Goal: Communication & Community: Connect with others

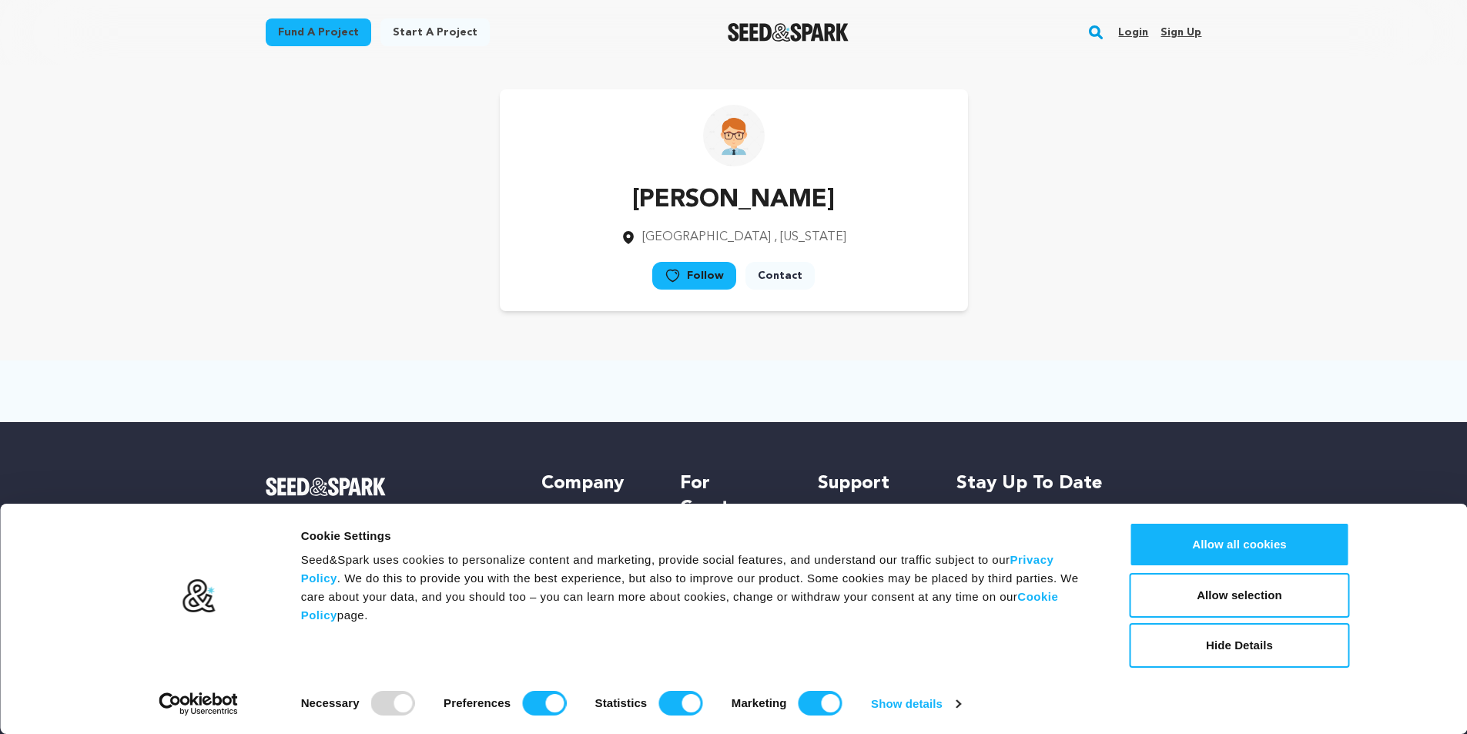
click at [1183, 31] on link "Sign up" at bounding box center [1180, 32] width 41 height 25
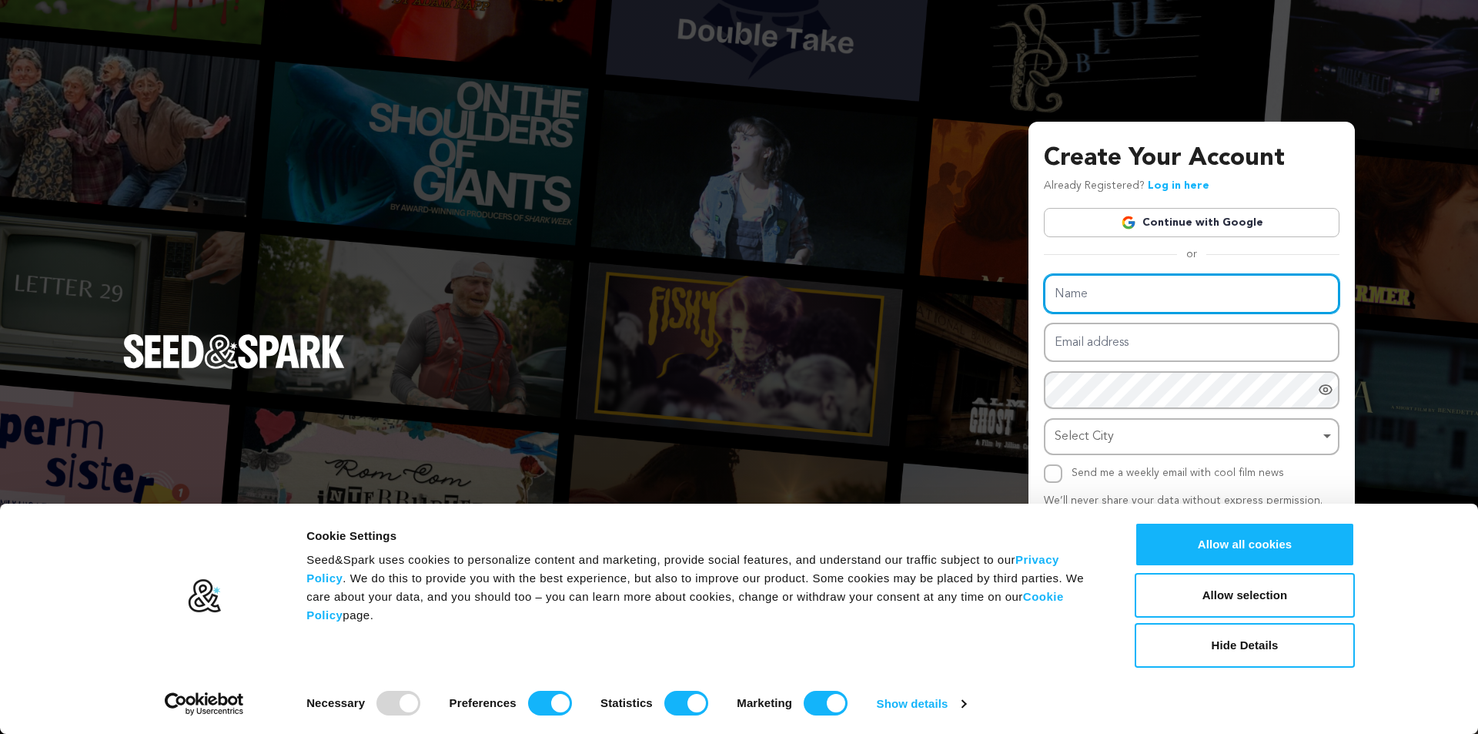
click at [1160, 282] on input "Name" at bounding box center [1192, 293] width 296 height 39
click at [1169, 223] on link "Continue with Google" at bounding box center [1192, 222] width 296 height 29
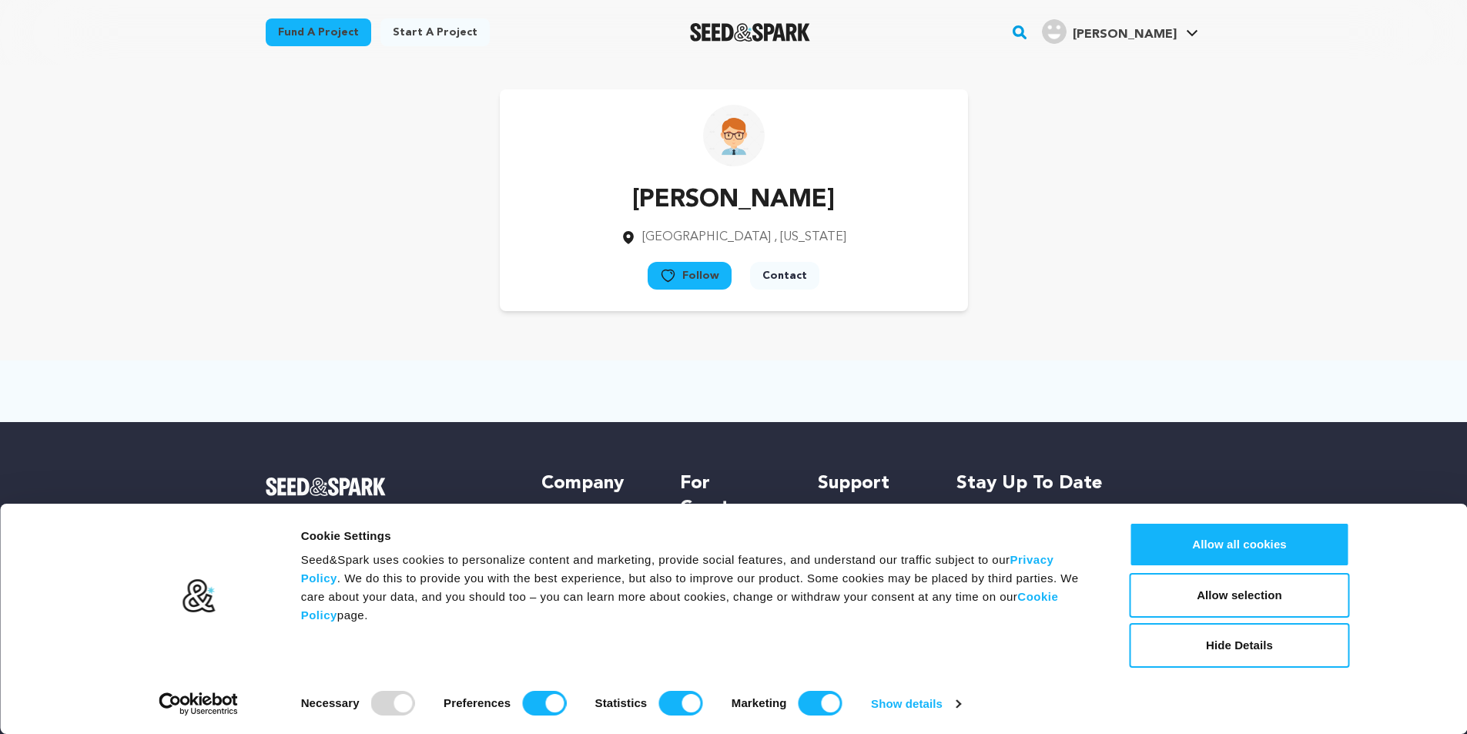
click at [778, 280] on button "Contact" at bounding box center [784, 276] width 69 height 28
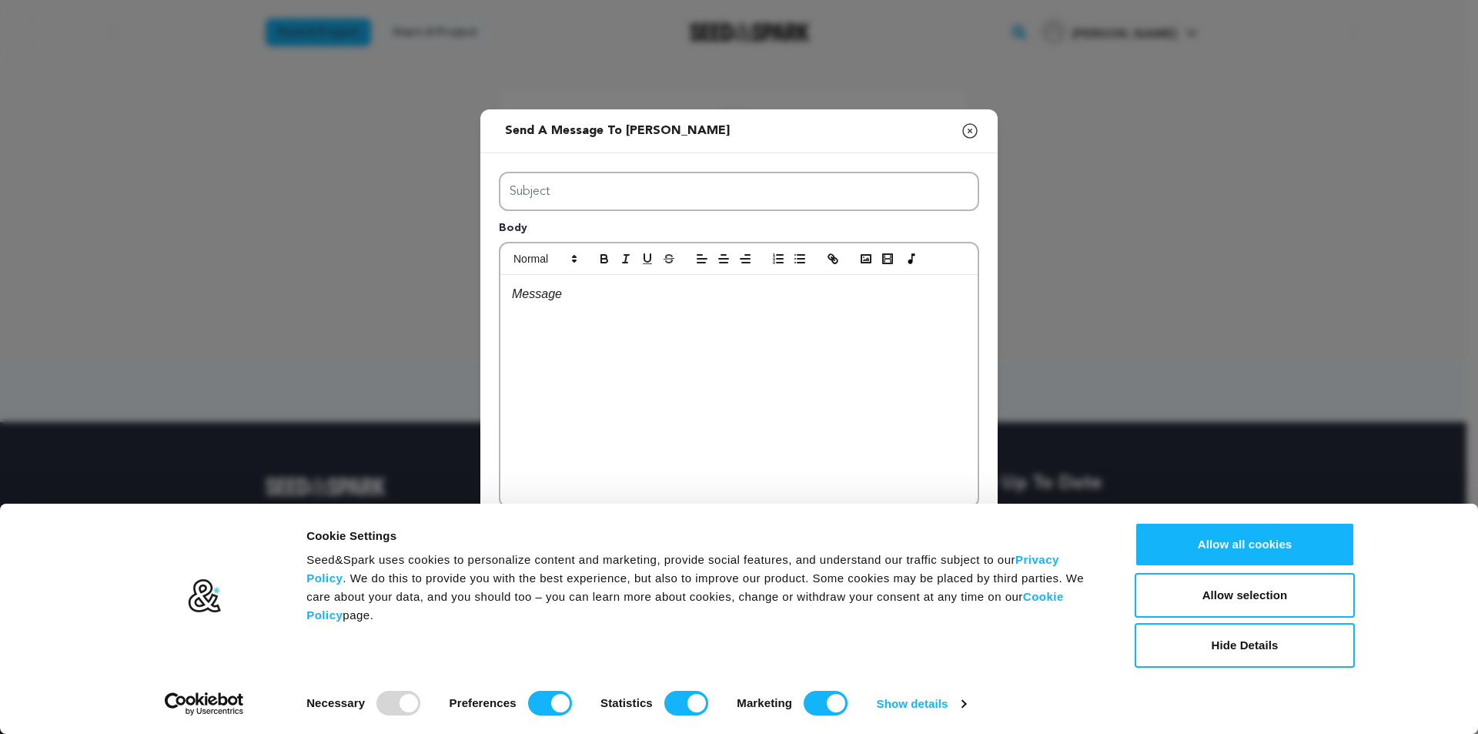
click at [1055, 219] on div "Send a message to Charles Jaye Close modal Subject Body 0 0 Remove" at bounding box center [739, 367] width 1478 height 734
drag, startPoint x: 598, startPoint y: 313, endPoint x: 559, endPoint y: 299, distance: 41.9
click at [597, 314] on div at bounding box center [739, 390] width 477 height 231
drag, startPoint x: 440, startPoint y: 216, endPoint x: 486, endPoint y: 206, distance: 47.1
click at [441, 214] on div "Send a message to Charles Jaye Close modal Subject Body 0 0 Remove" at bounding box center [739, 367] width 1478 height 734
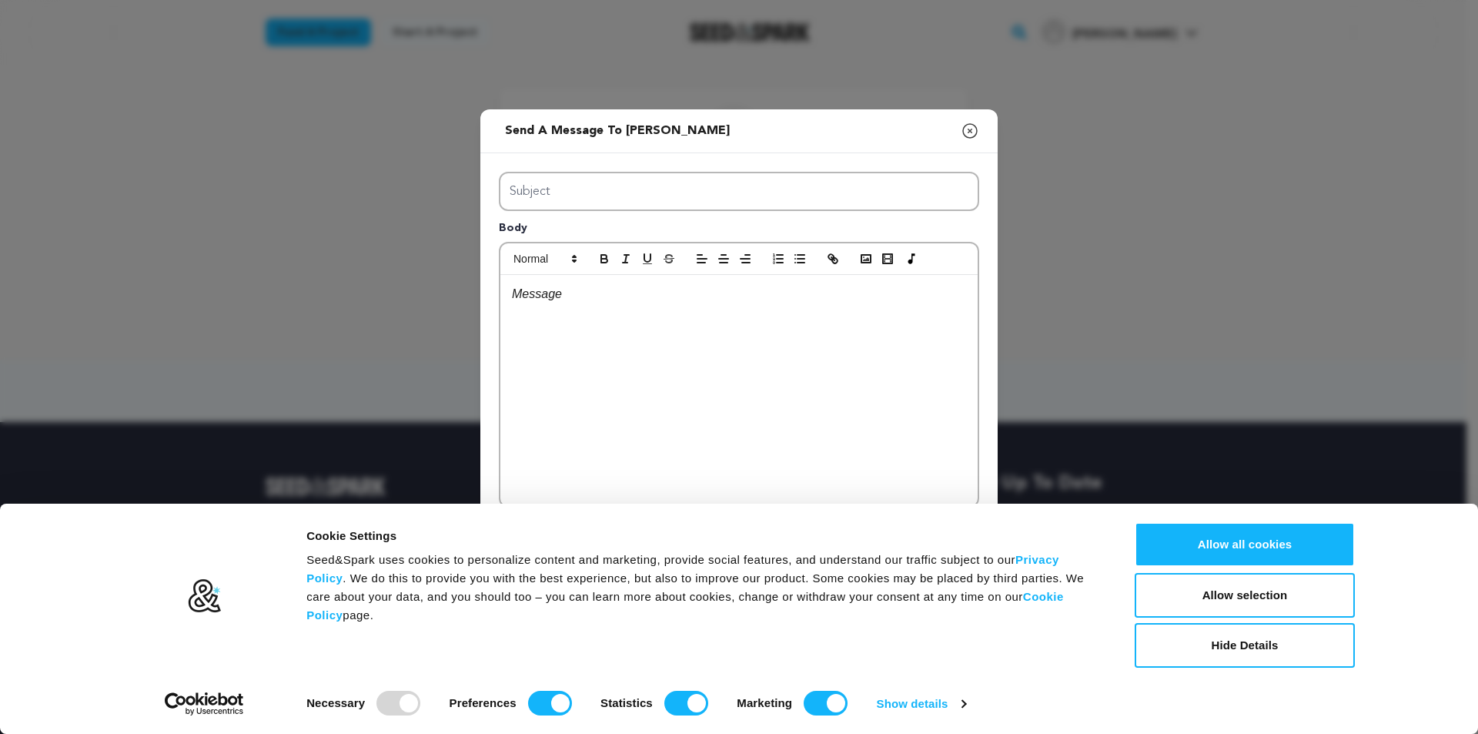
click at [549, 296] on p at bounding box center [739, 294] width 454 height 20
click at [1240, 354] on div "Send a message to Charles Jaye Close modal Subject Body https://www.intensedeba…" at bounding box center [739, 367] width 1478 height 734
click at [1236, 544] on button "Allow all cookies" at bounding box center [1245, 544] width 220 height 45
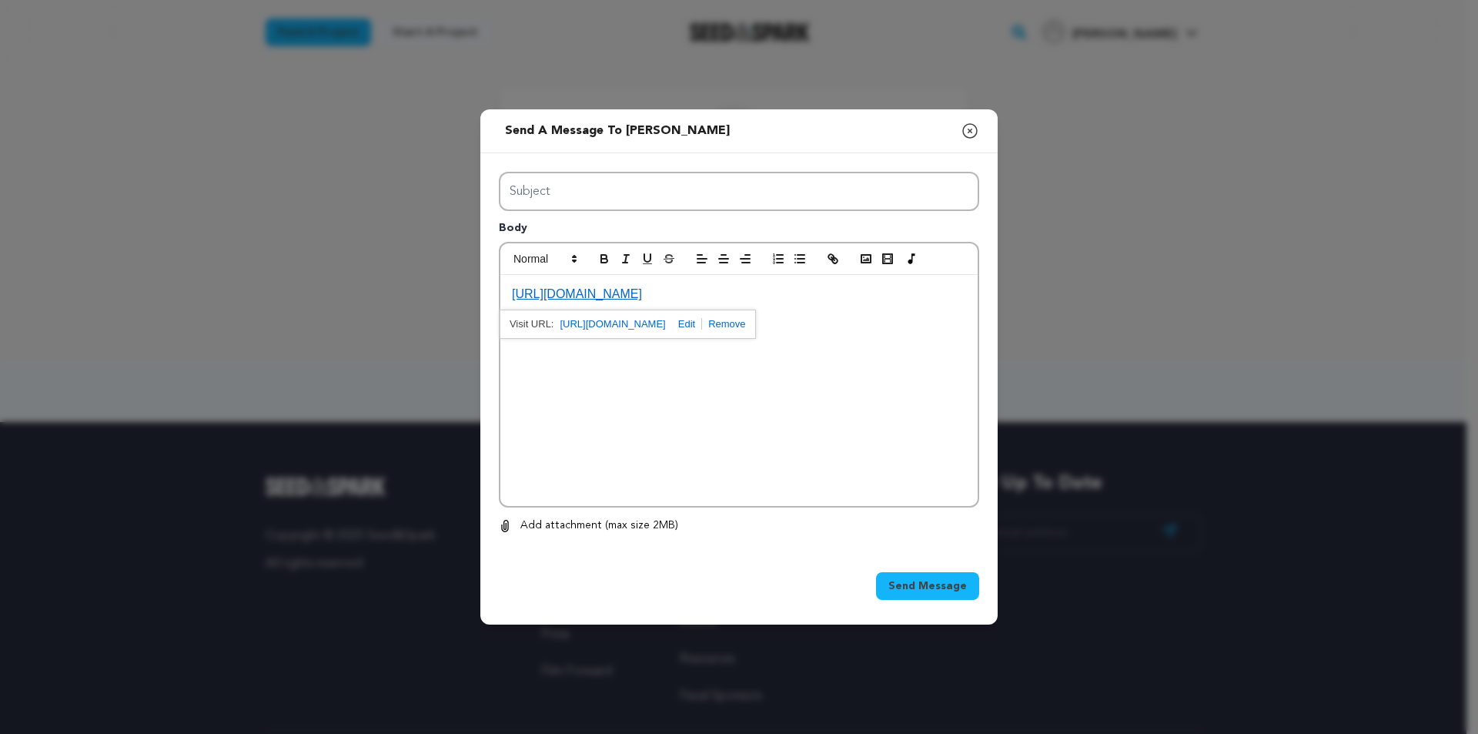
click at [917, 582] on span "Send Message" at bounding box center [928, 585] width 79 height 15
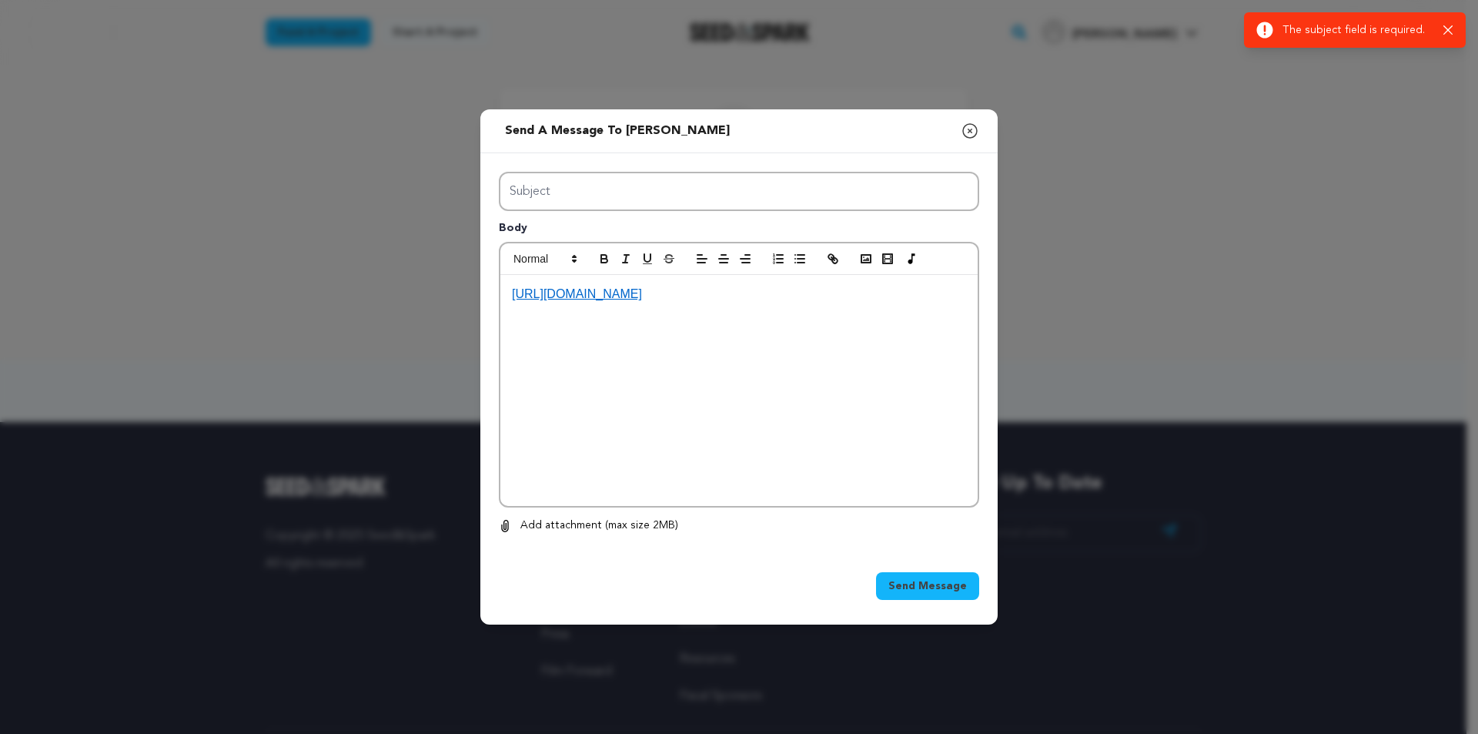
click at [1458, 19] on div "Success: Info: Warning: Error: The subject field is required. Close notification" at bounding box center [1355, 29] width 222 height 35
drag, startPoint x: 937, startPoint y: 578, endPoint x: 929, endPoint y: 571, distance: 11.4
click at [930, 581] on span "Send Message" at bounding box center [928, 585] width 79 height 15
click at [967, 128] on icon "button" at bounding box center [970, 131] width 18 height 18
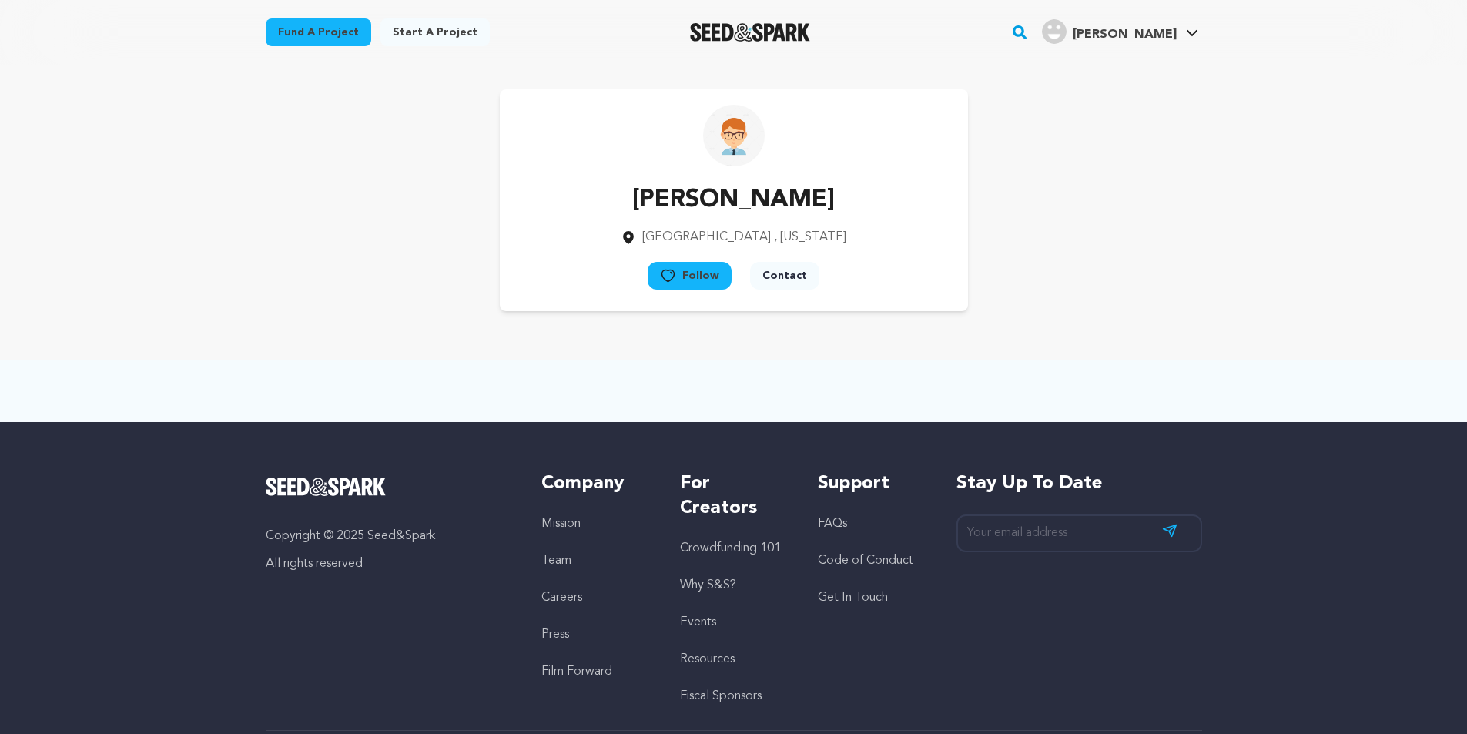
click at [420, 33] on link "Start a project" at bounding box center [434, 32] width 109 height 28
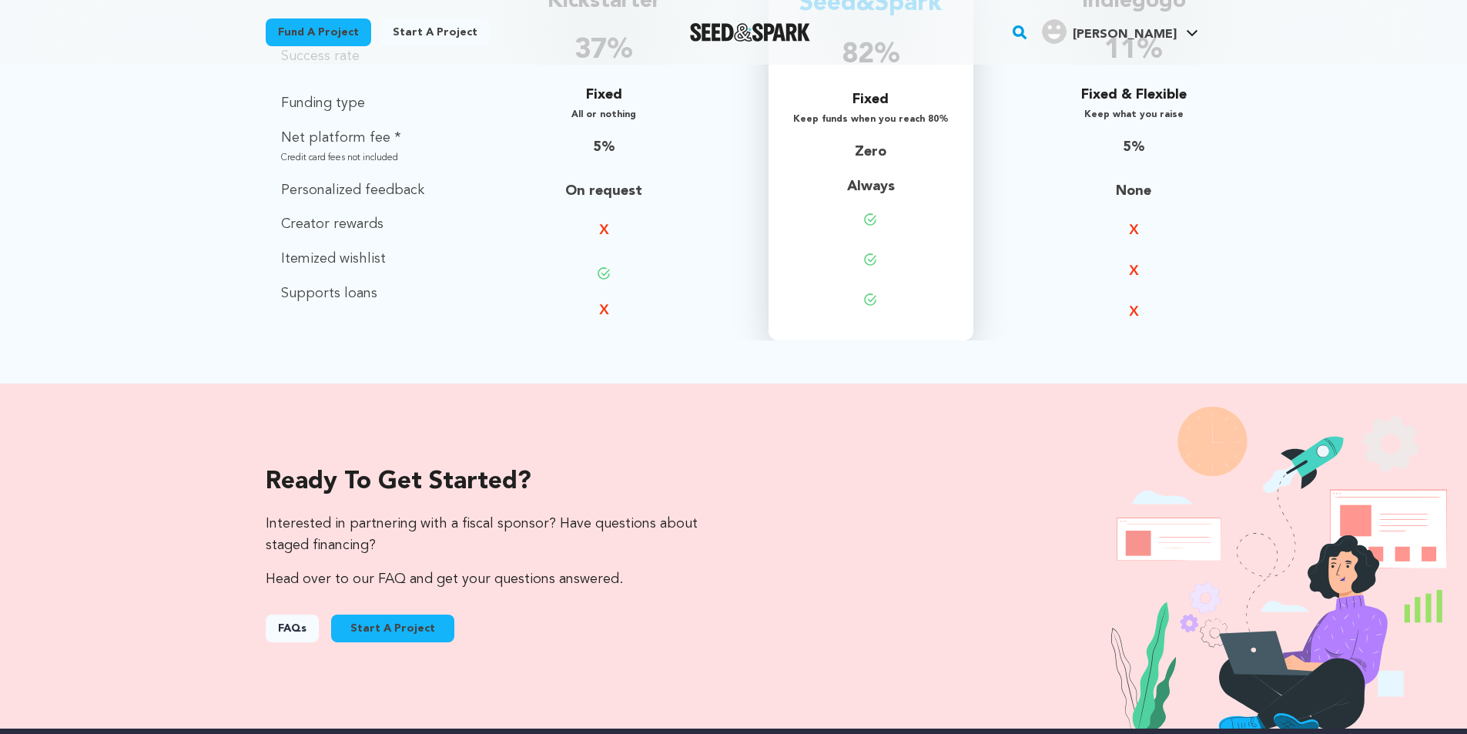
scroll to position [1145, 0]
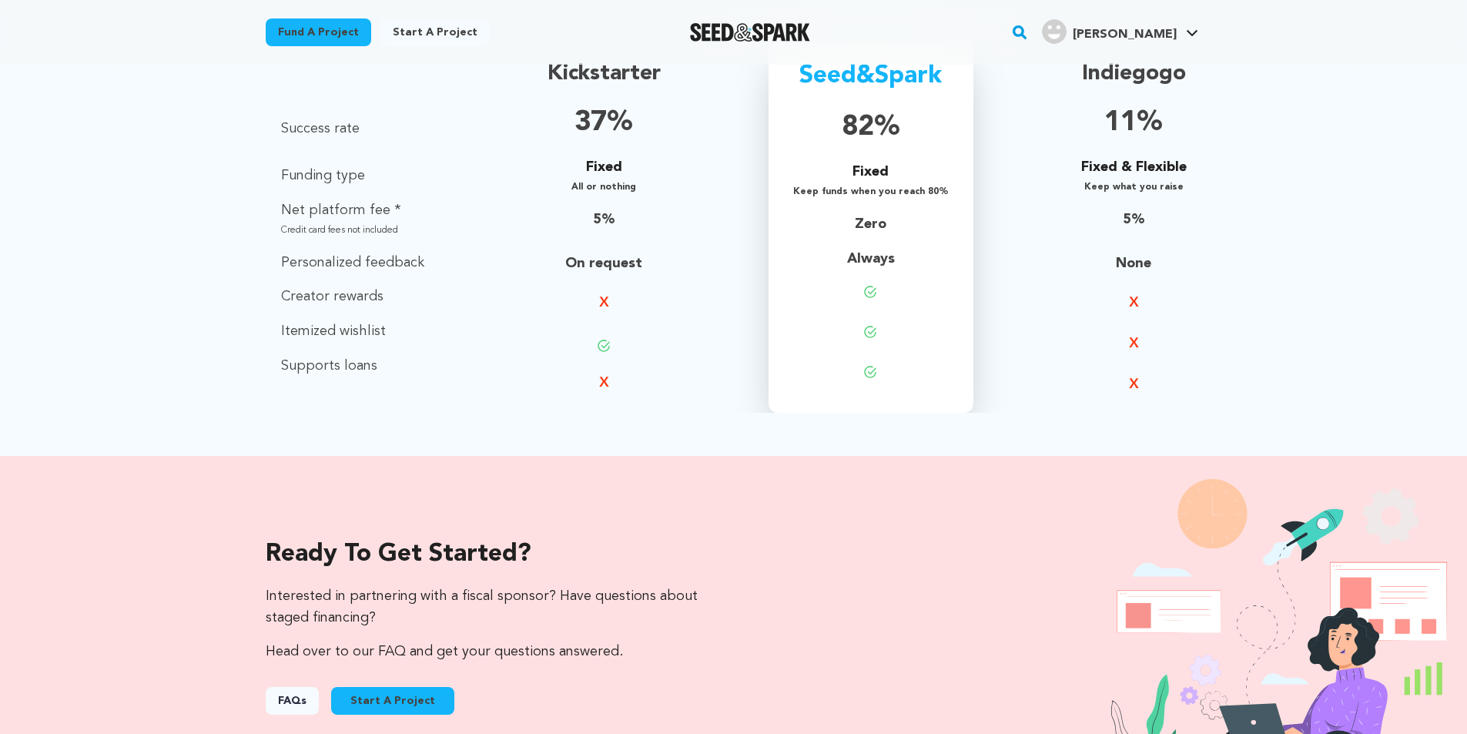
click at [1134, 300] on icon at bounding box center [1133, 301] width 9 height 10
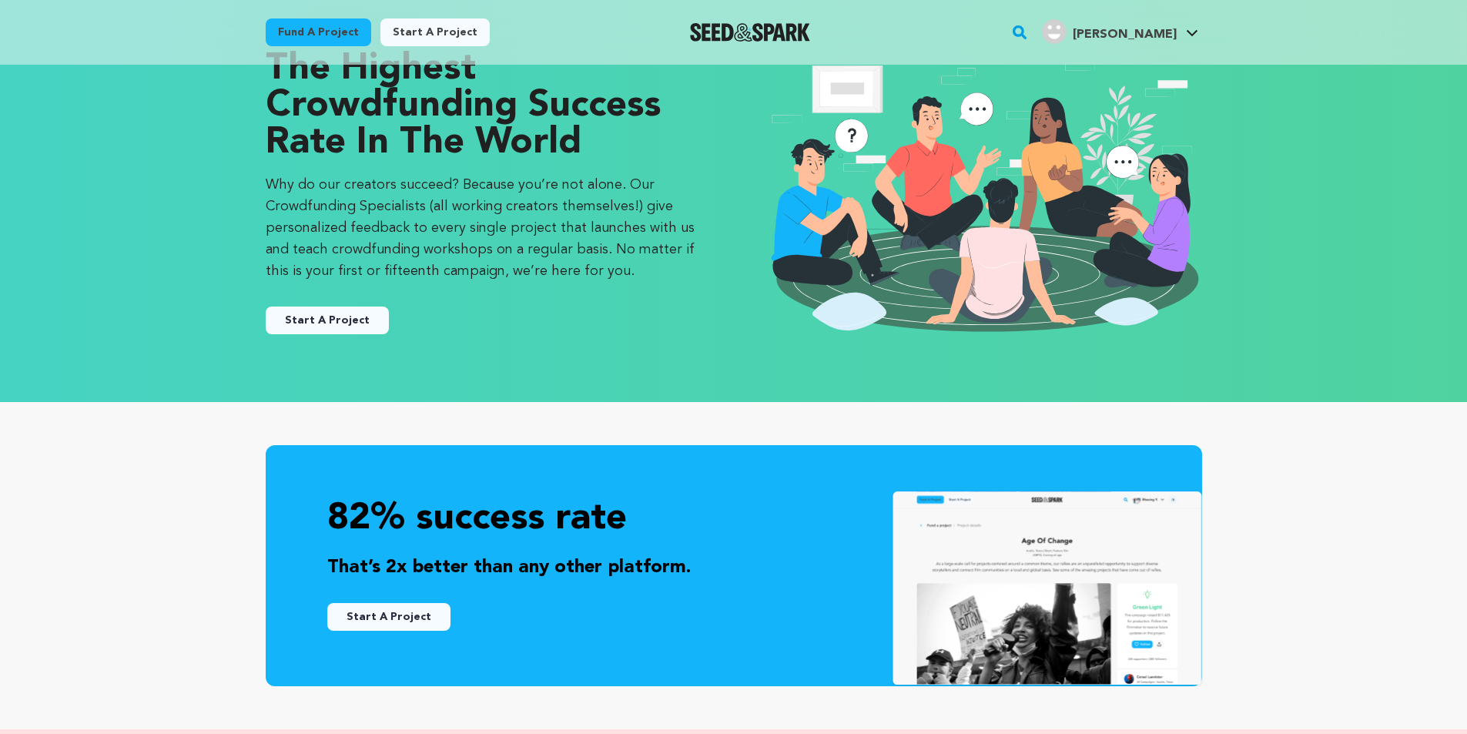
scroll to position [67, 0]
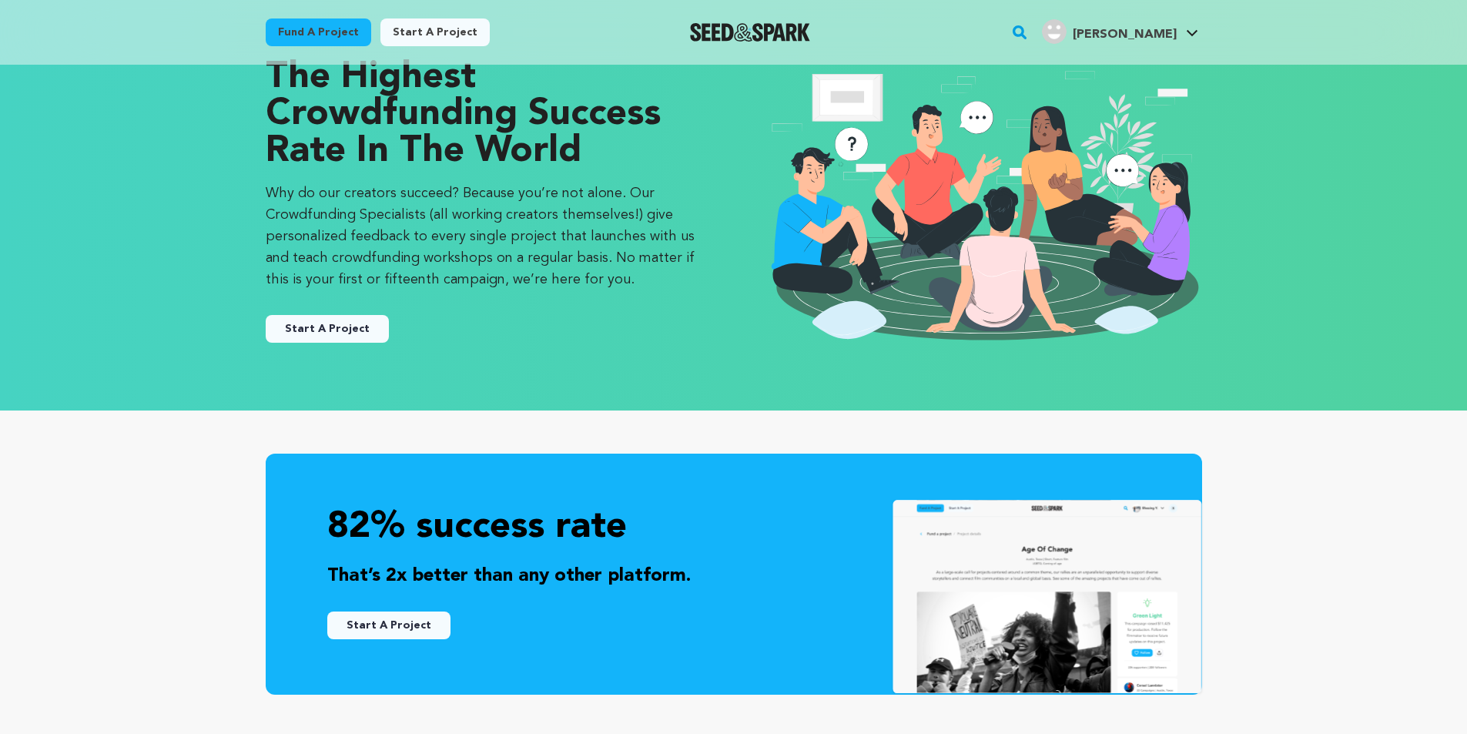
click at [343, 327] on button "Start A Project" at bounding box center [327, 329] width 123 height 28
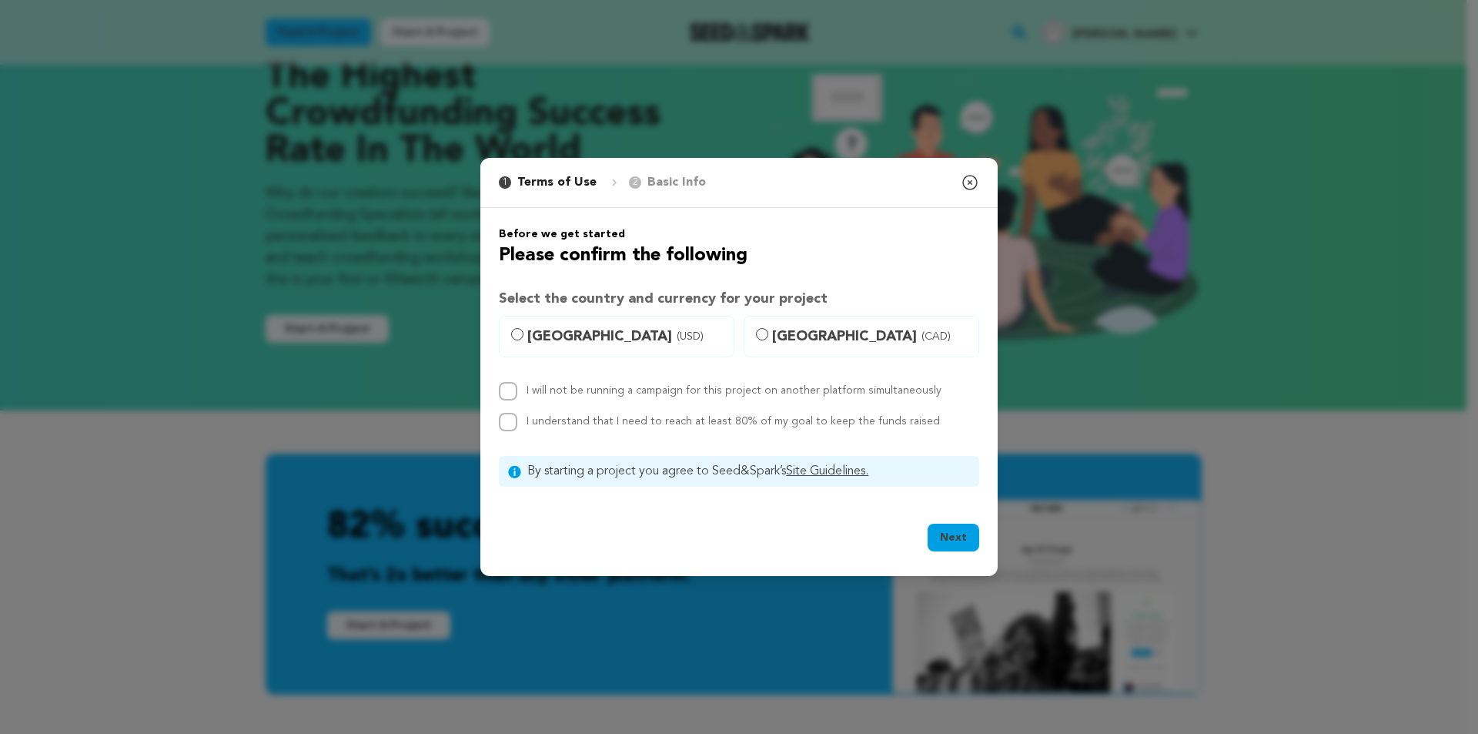
drag, startPoint x: 525, startPoint y: 326, endPoint x: 541, endPoint y: 326, distance: 15.4
click at [527, 326] on label "United States (USD)" at bounding box center [617, 337] width 236 height 42
click at [524, 328] on input "United States (USD)" at bounding box center [517, 334] width 12 height 12
radio input "true"
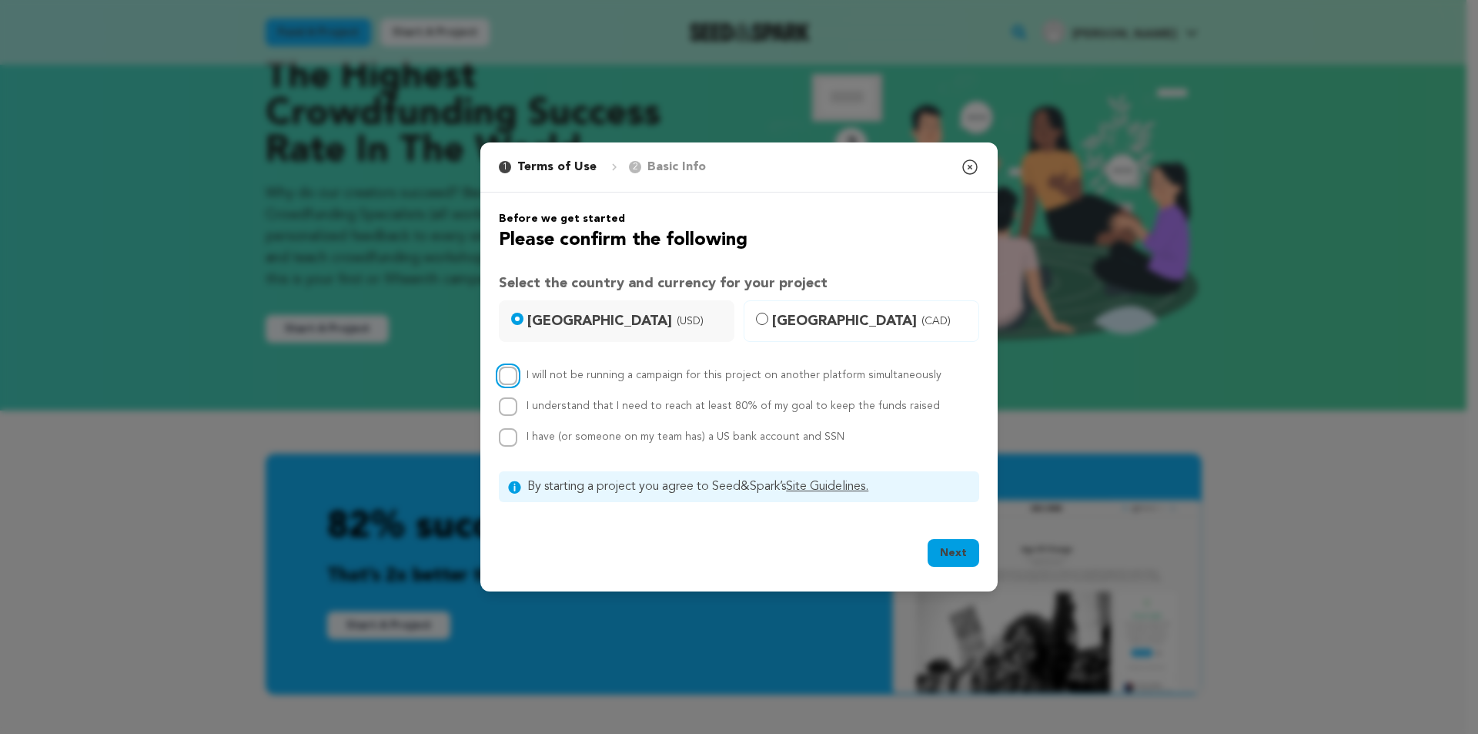
drag, startPoint x: 515, startPoint y: 378, endPoint x: 501, endPoint y: 387, distance: 17.3
click at [513, 378] on input "I will not be running a campaign for this project on another platform simultane…" at bounding box center [508, 376] width 18 height 18
checkbox input "true"
click at [506, 405] on input "I understand that I need to reach at least 80% of my goal to keep the funds rai…" at bounding box center [508, 406] width 18 height 18
checkbox input "true"
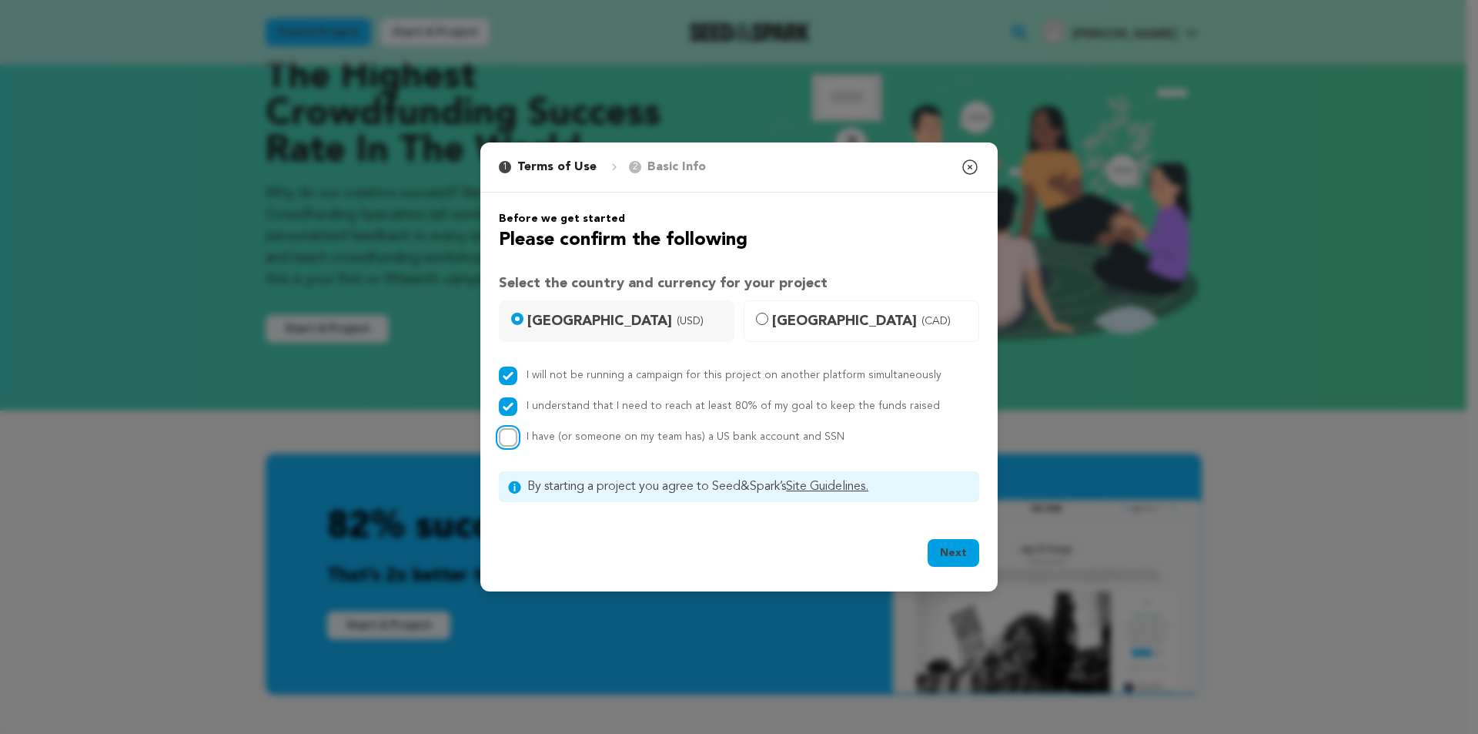
drag, startPoint x: 511, startPoint y: 438, endPoint x: 607, endPoint y: 480, distance: 104.5
click at [521, 438] on div "I have (or someone on my team has) a US bank account and SSN" at bounding box center [739, 437] width 480 height 18
drag, startPoint x: 961, startPoint y: 557, endPoint x: 909, endPoint y: 545, distance: 52.9
click at [959, 557] on button "Next" at bounding box center [954, 553] width 52 height 28
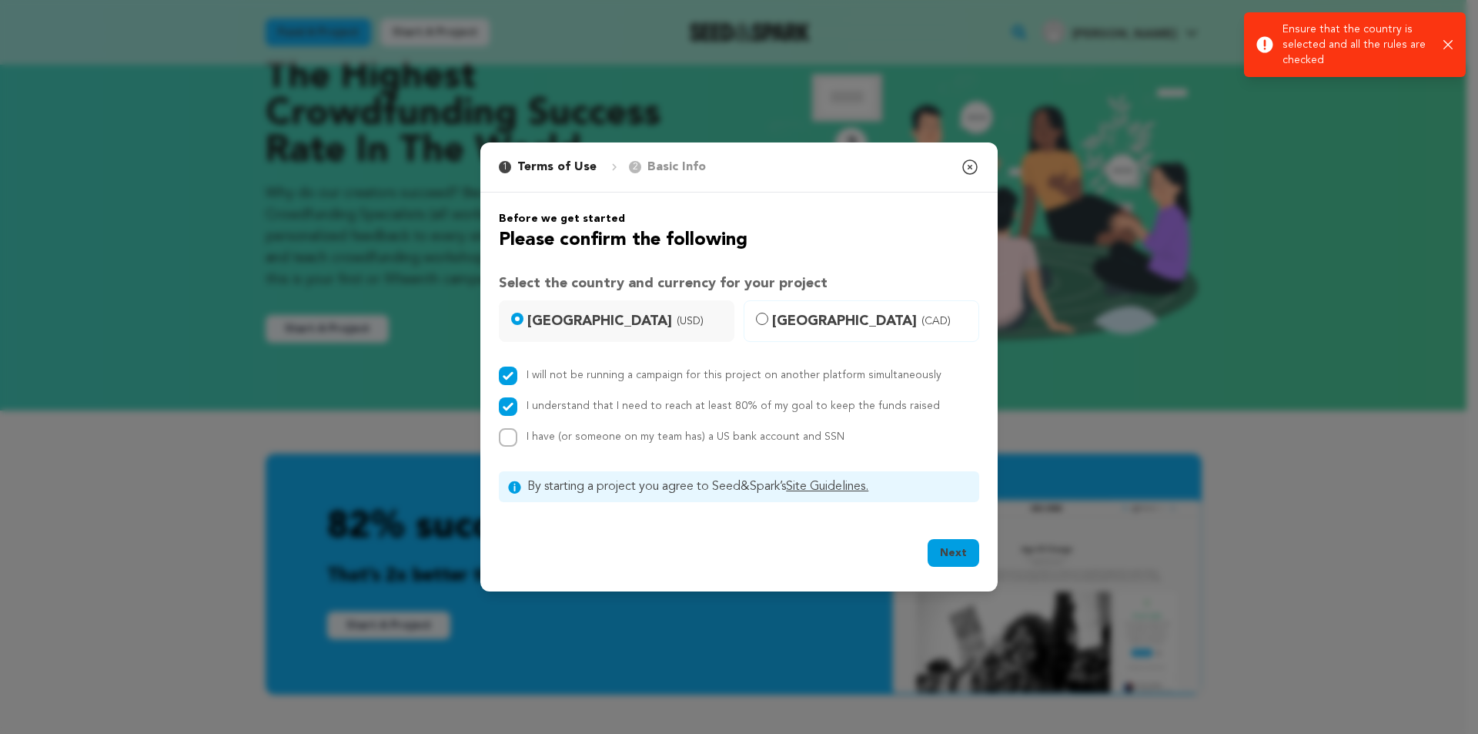
click at [671, 172] on p "Basic Info" at bounding box center [677, 167] width 59 height 18
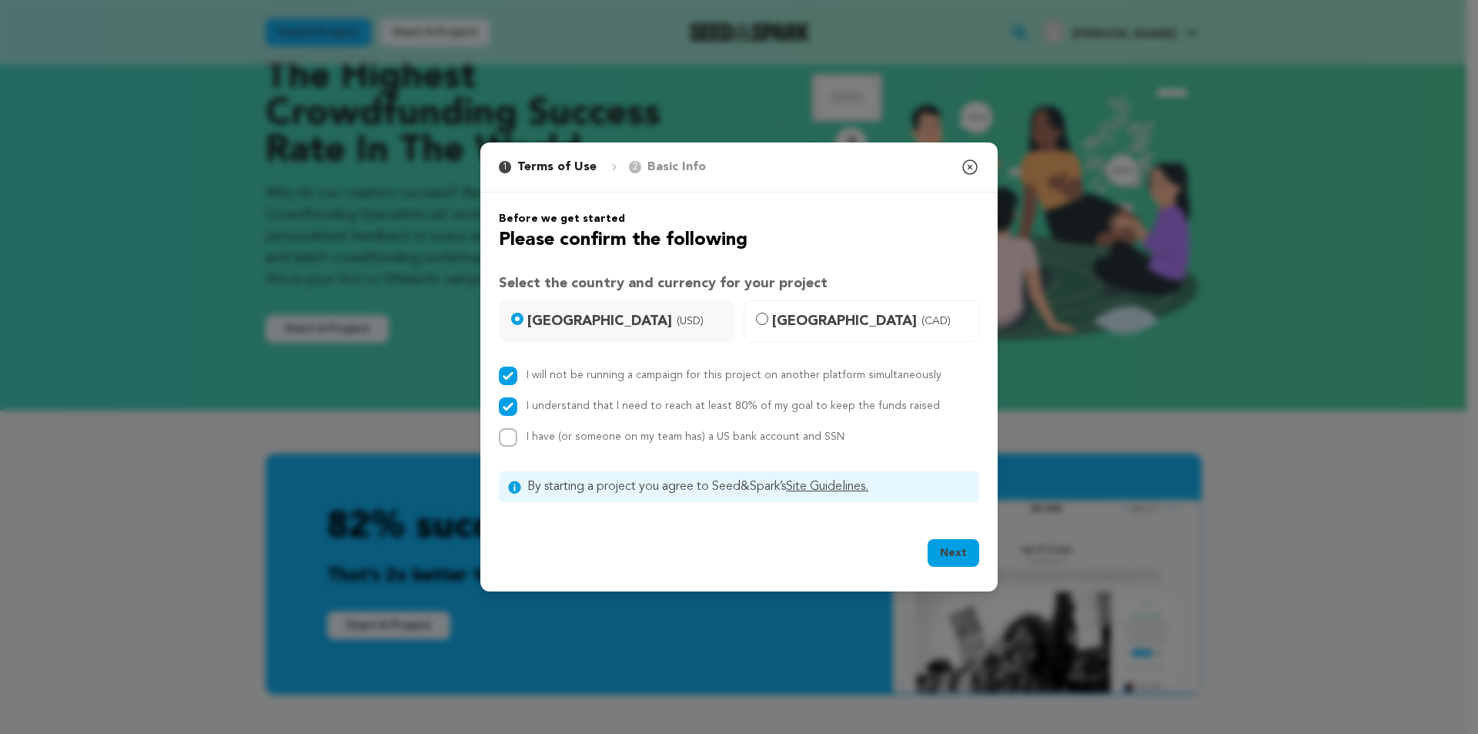
click at [661, 162] on p "Basic Info" at bounding box center [677, 167] width 59 height 18
click at [969, 169] on icon "button" at bounding box center [970, 167] width 18 height 18
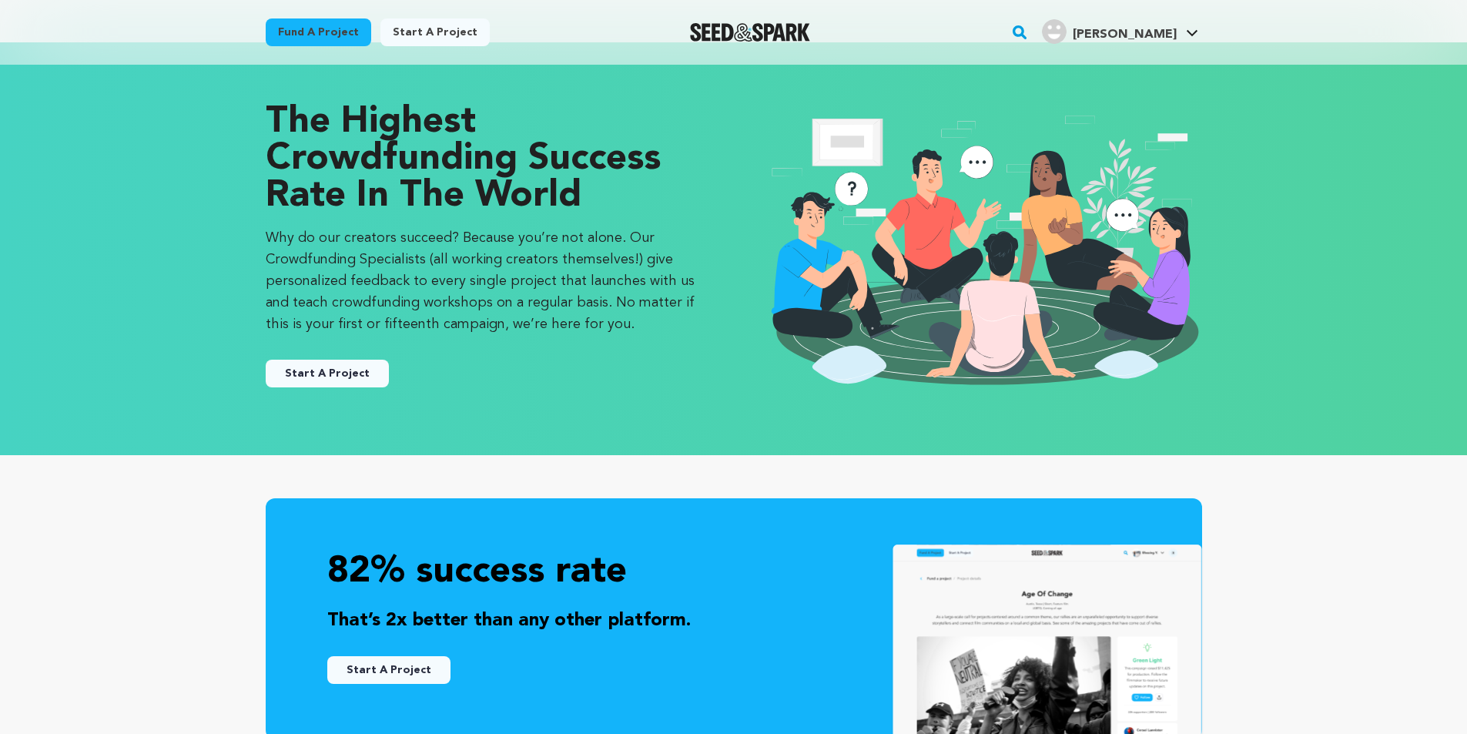
scroll to position [0, 0]
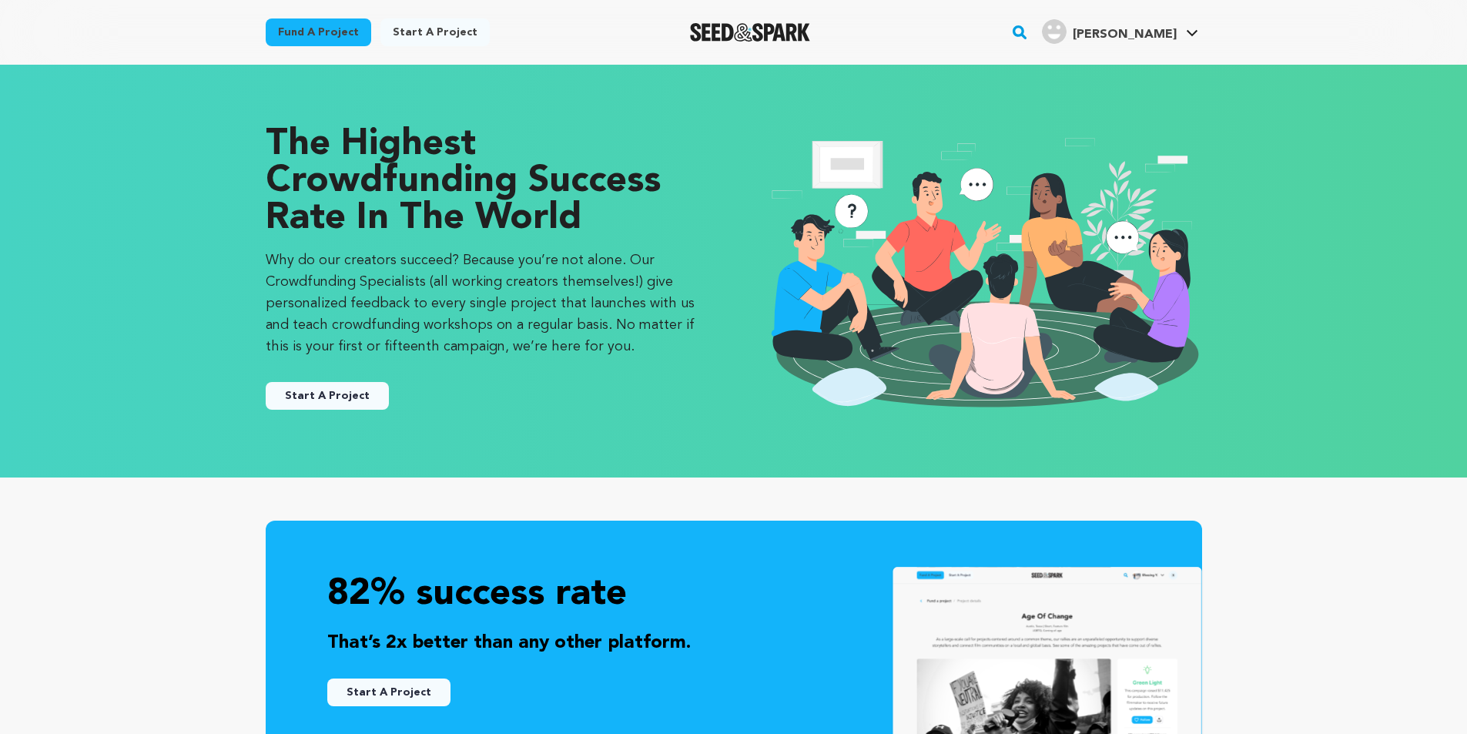
click at [412, 34] on link "Start a project" at bounding box center [434, 32] width 109 height 28
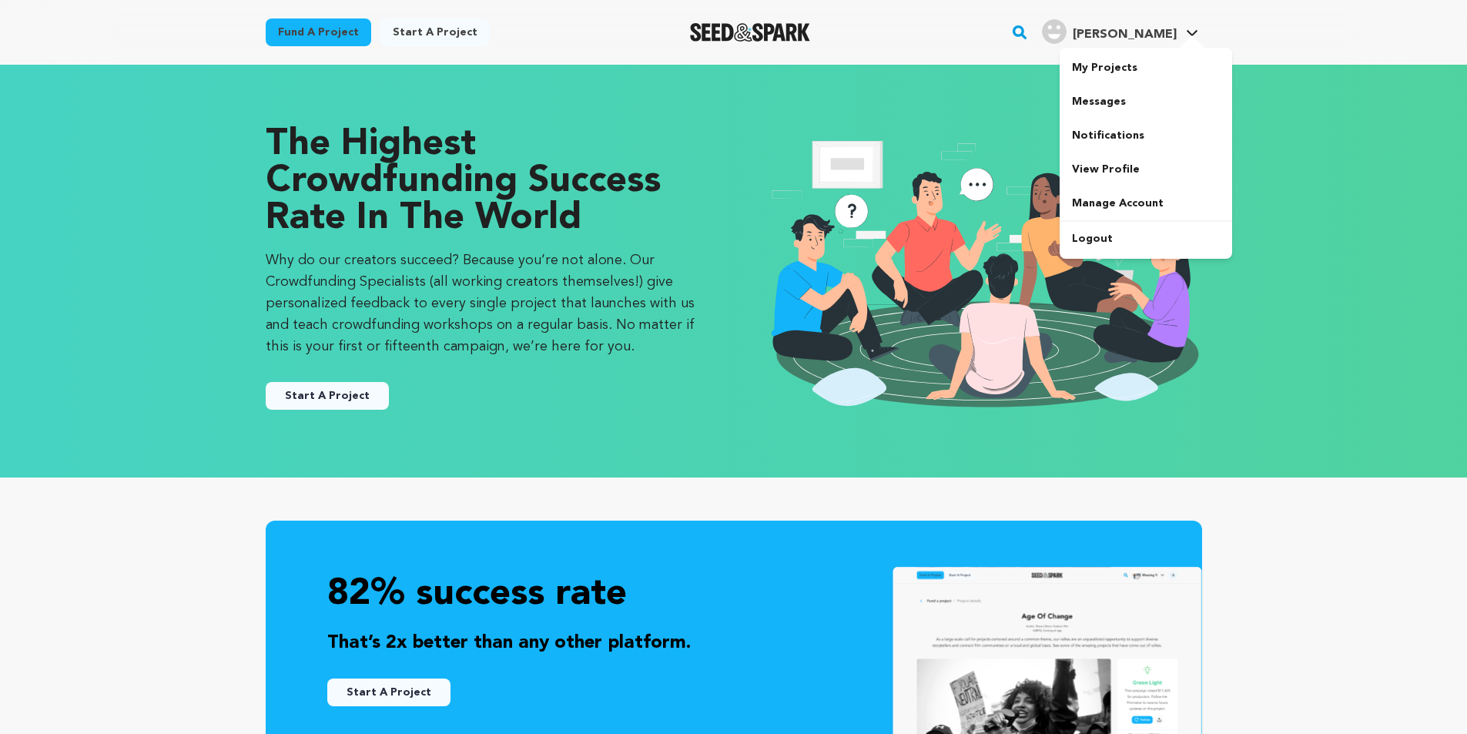
click at [1190, 26] on link "Khalid M. Khalid M." at bounding box center [1120, 30] width 162 height 28
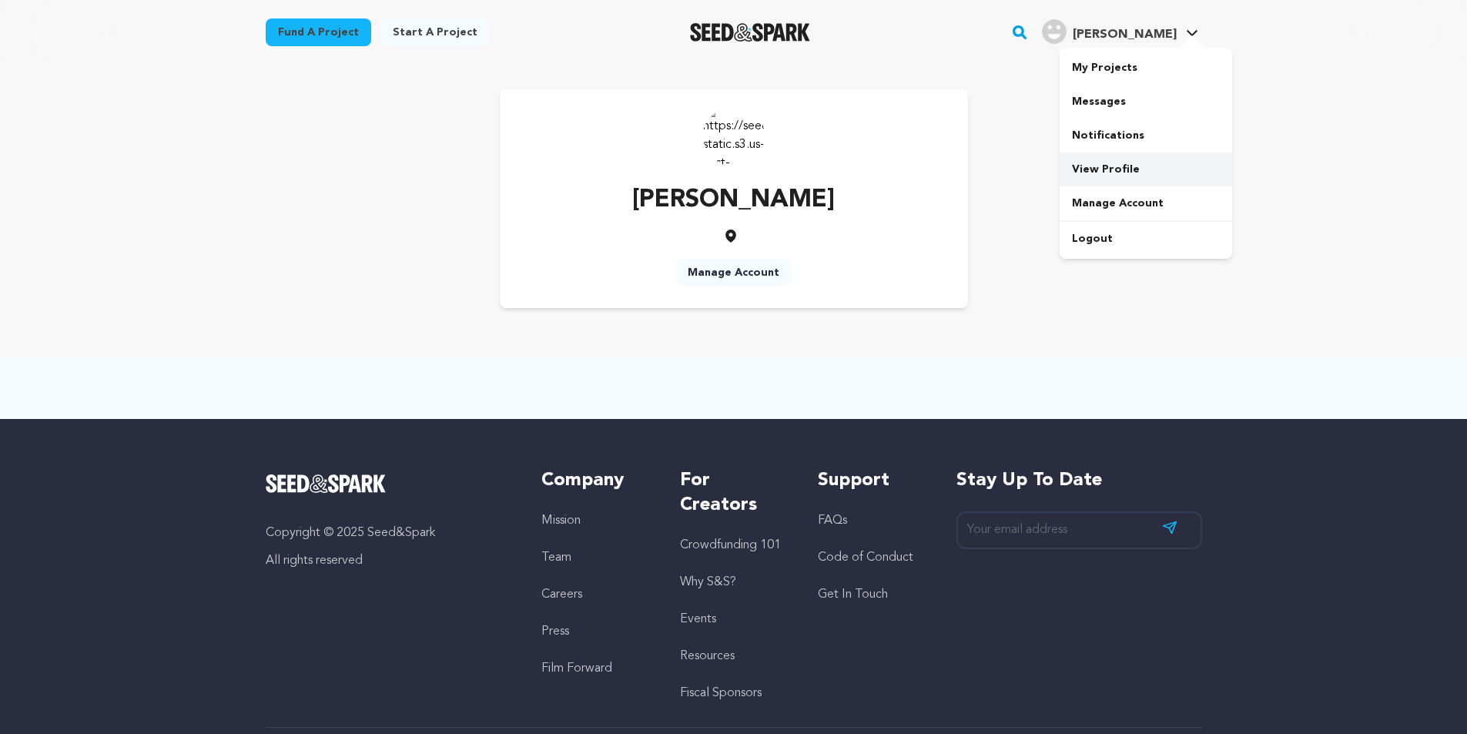
click at [1123, 165] on link "View Profile" at bounding box center [1146, 169] width 172 height 34
drag, startPoint x: 1253, startPoint y: 185, endPoint x: 1236, endPoint y: 96, distance: 90.2
click at [1253, 177] on main "Fund a project Start a project Search" at bounding box center [733, 407] width 1467 height 814
click at [1187, 24] on link "Khalid M. Khalid M." at bounding box center [1120, 30] width 162 height 28
click at [1132, 208] on link "Manage Account" at bounding box center [1146, 203] width 172 height 34
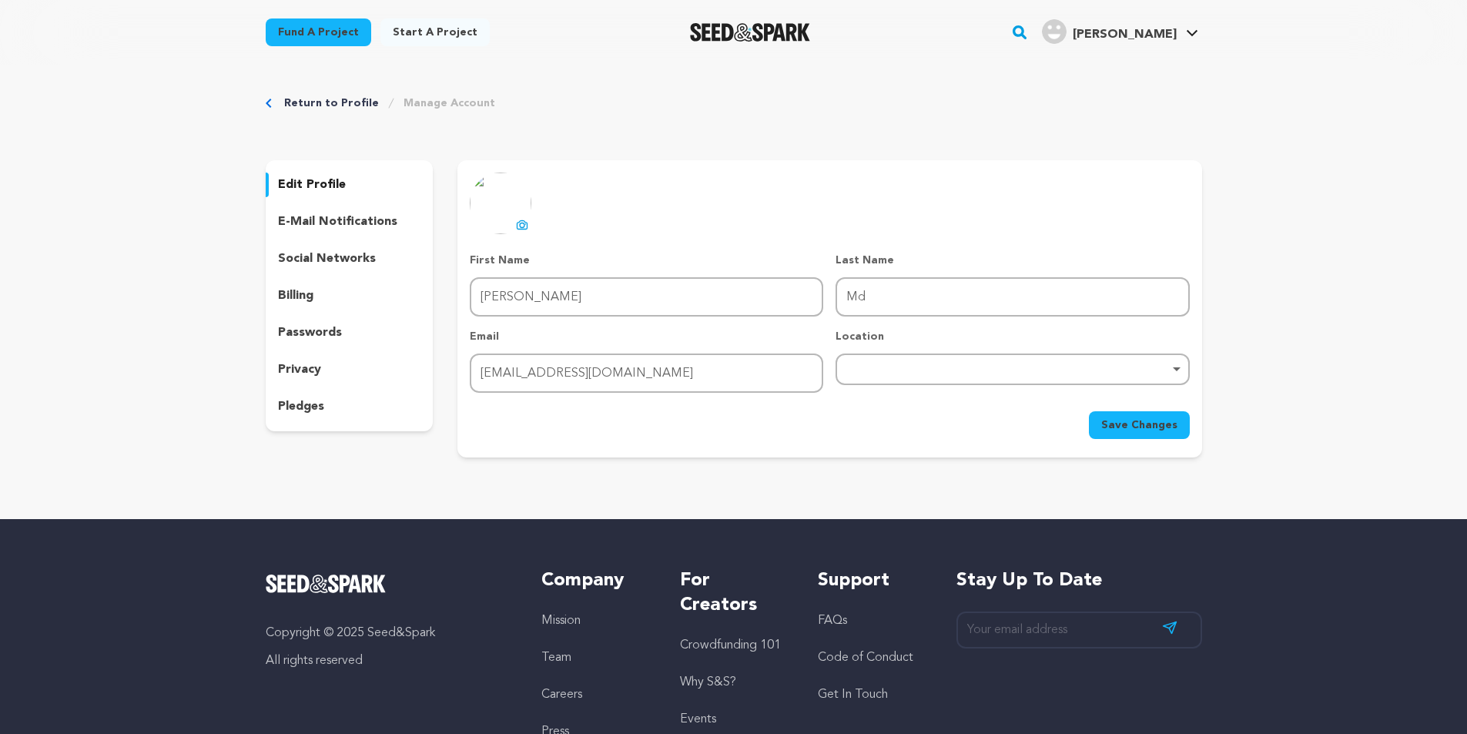
click at [308, 189] on p "edit profile" at bounding box center [312, 185] width 68 height 18
click at [340, 225] on p "e-mail notifications" at bounding box center [337, 222] width 119 height 18
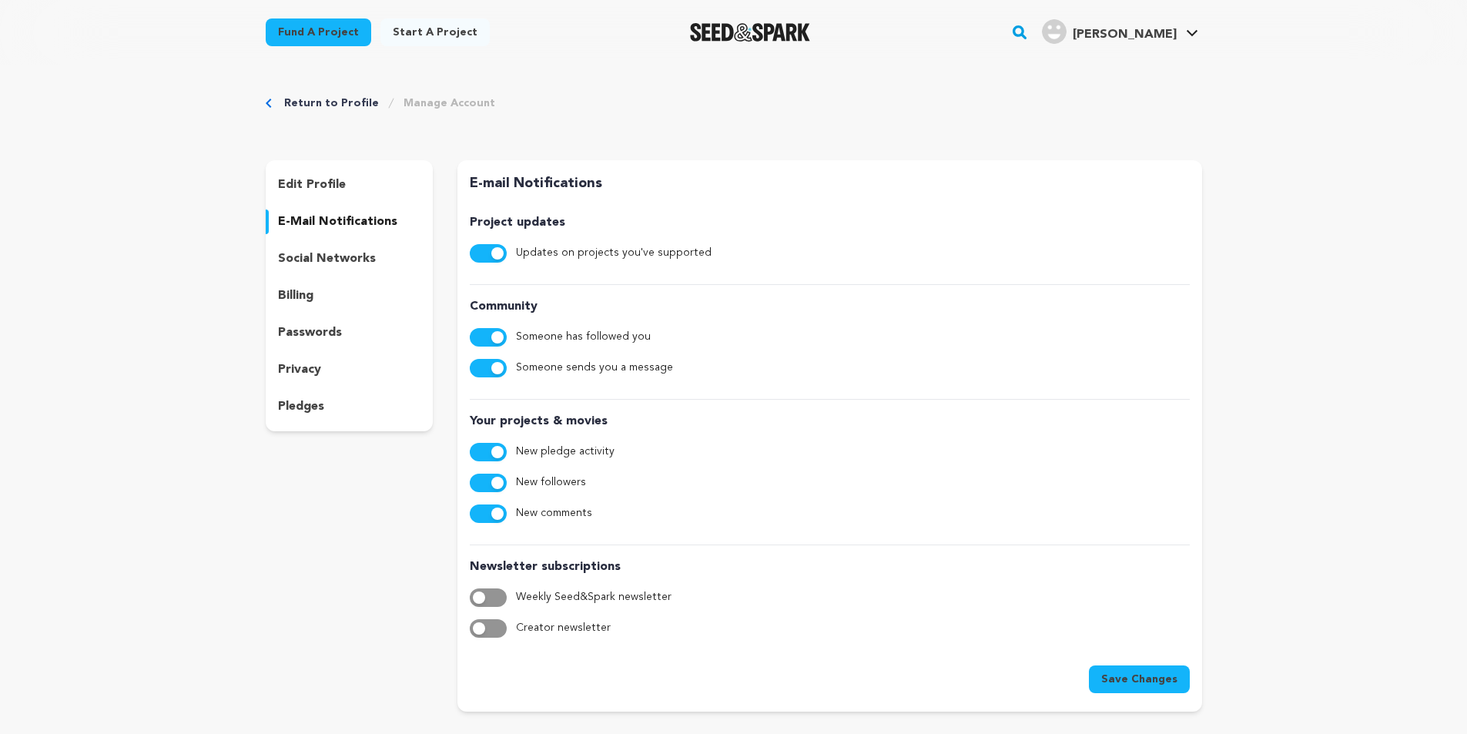
click at [380, 270] on div "social networks" at bounding box center [350, 258] width 168 height 25
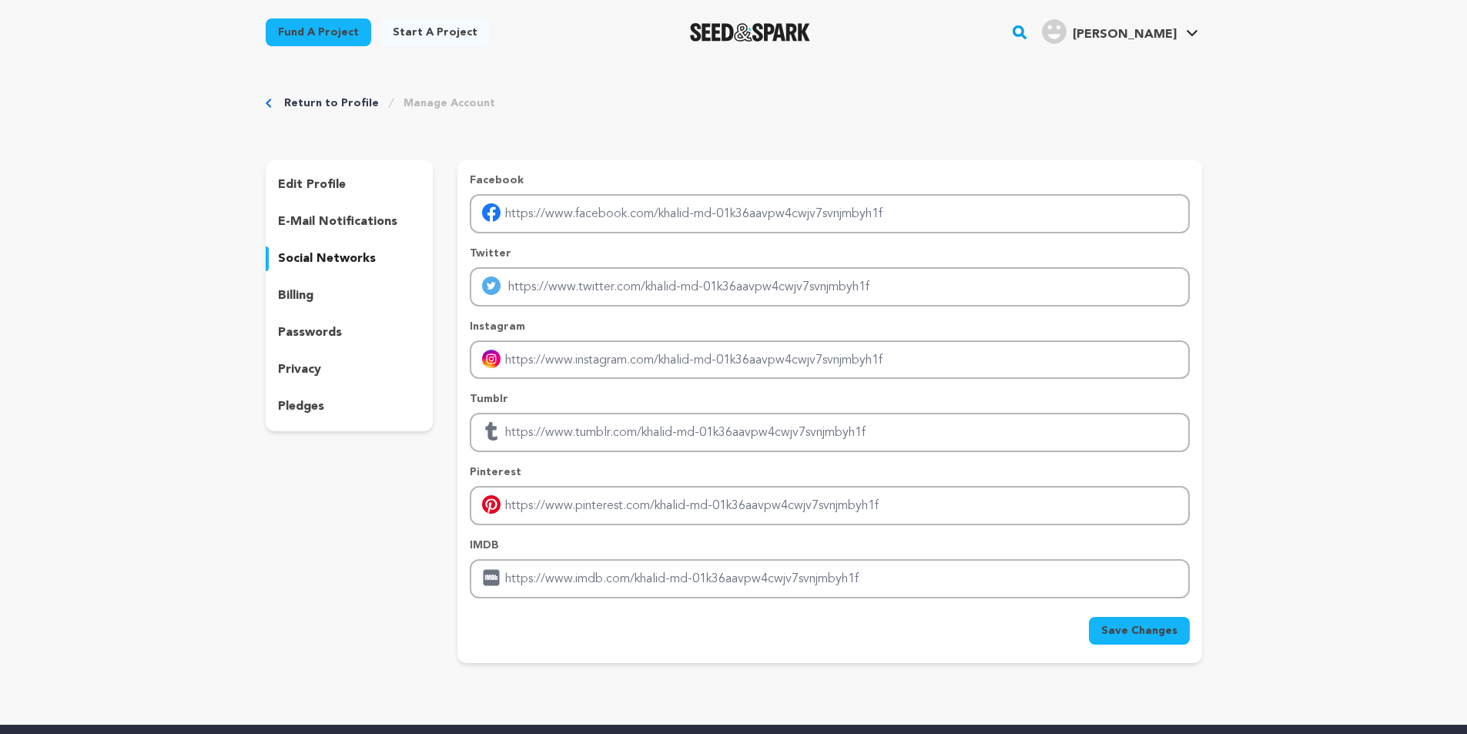
click at [371, 303] on div "billing" at bounding box center [350, 295] width 168 height 25
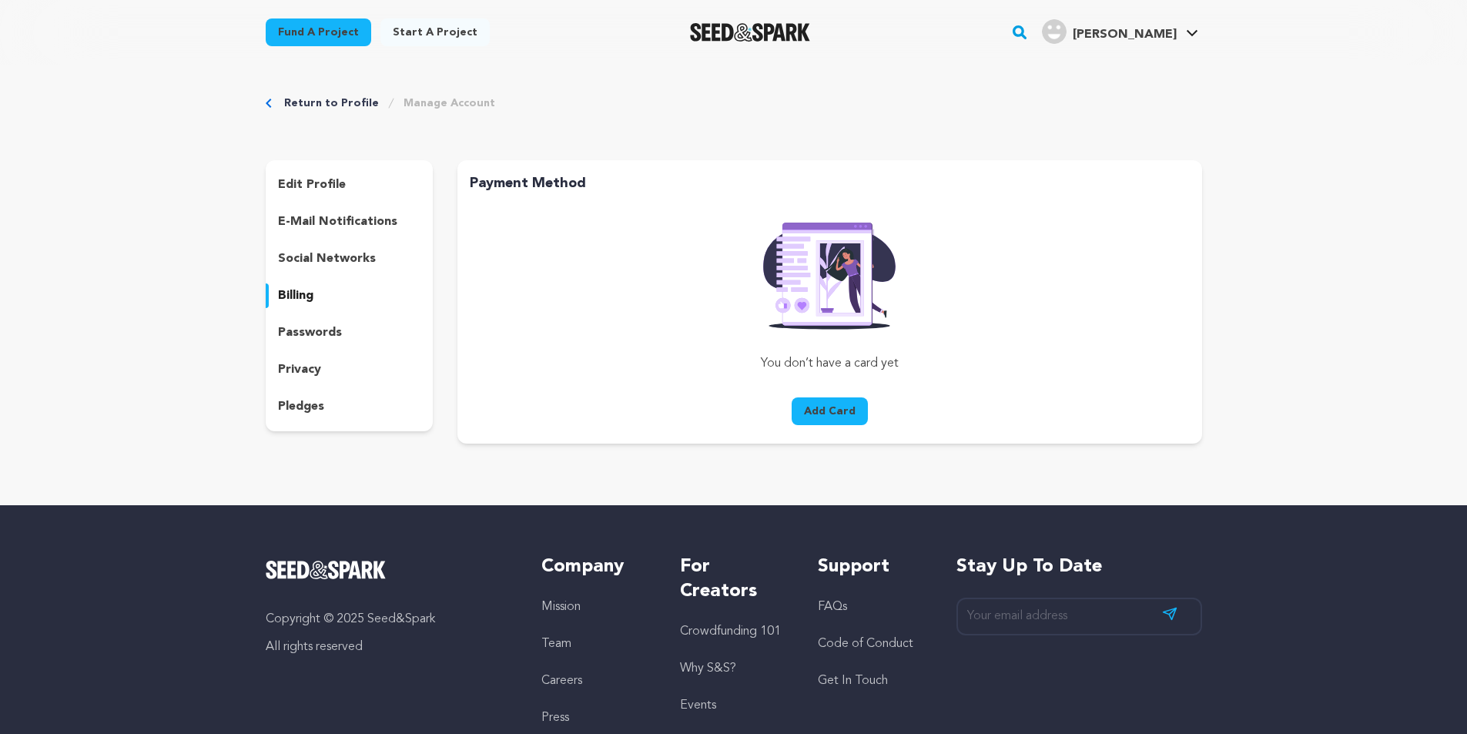
click at [339, 339] on p "passwords" at bounding box center [310, 332] width 64 height 18
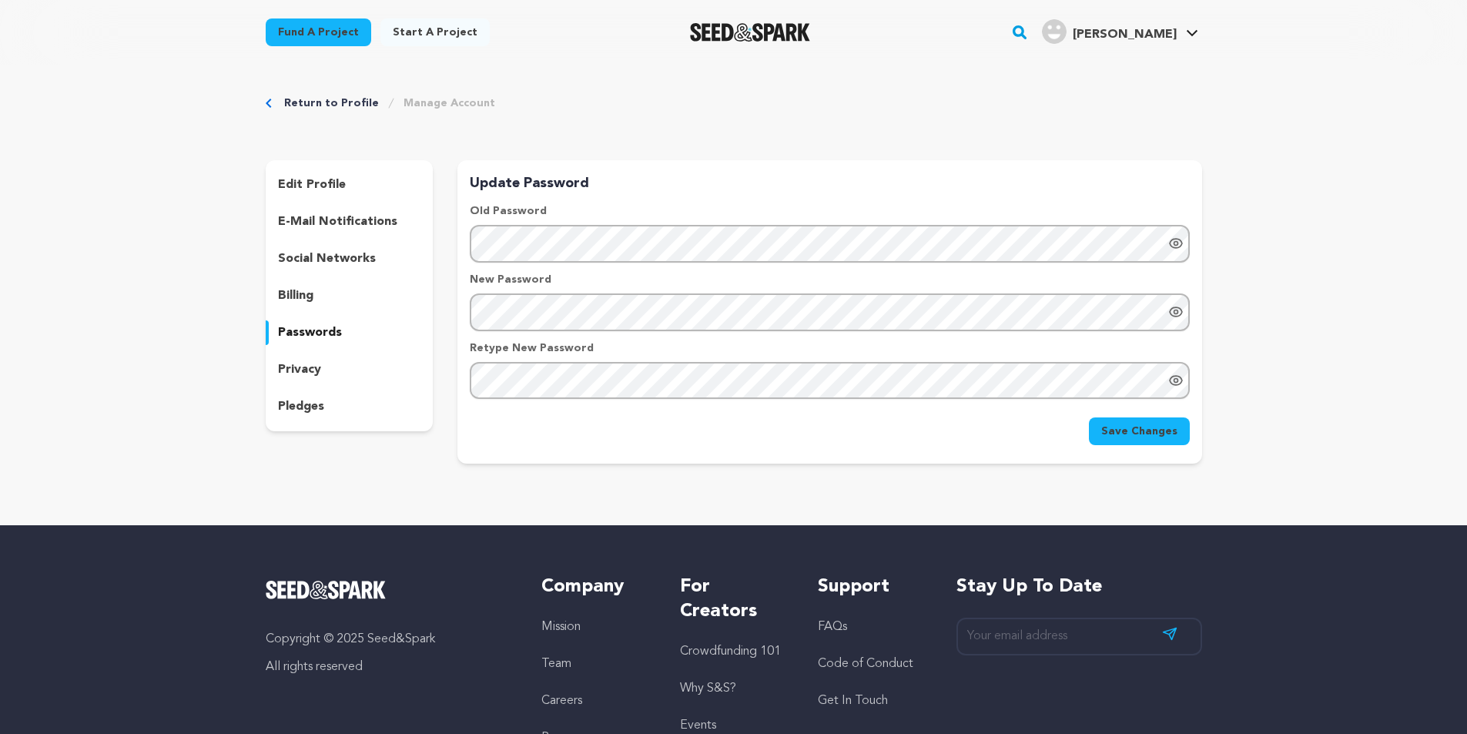
click at [323, 388] on div "edit profile e-mail notifications social networks billing passwords privacy ple…" at bounding box center [350, 295] width 168 height 271
click at [326, 377] on div "privacy" at bounding box center [350, 369] width 168 height 25
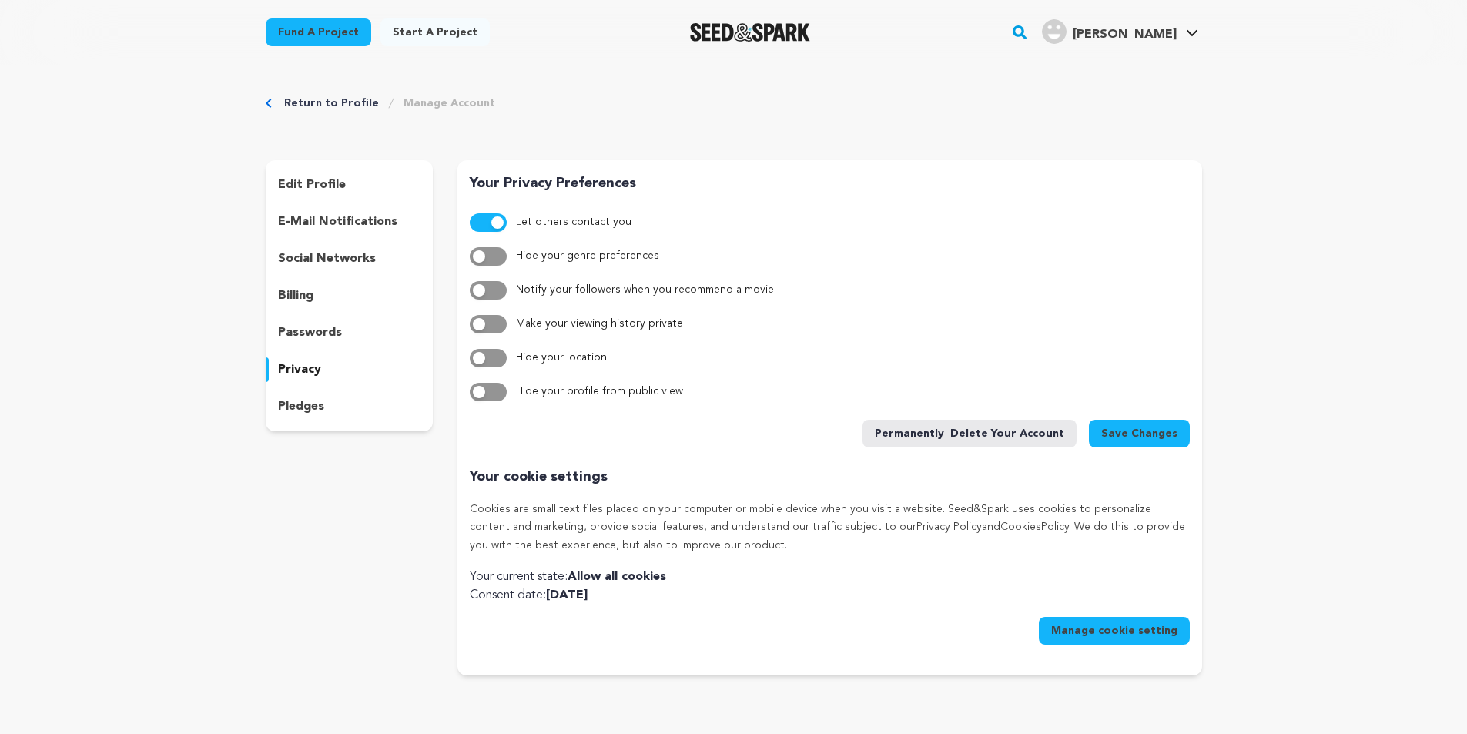
click at [326, 401] on div "pledges" at bounding box center [350, 406] width 168 height 25
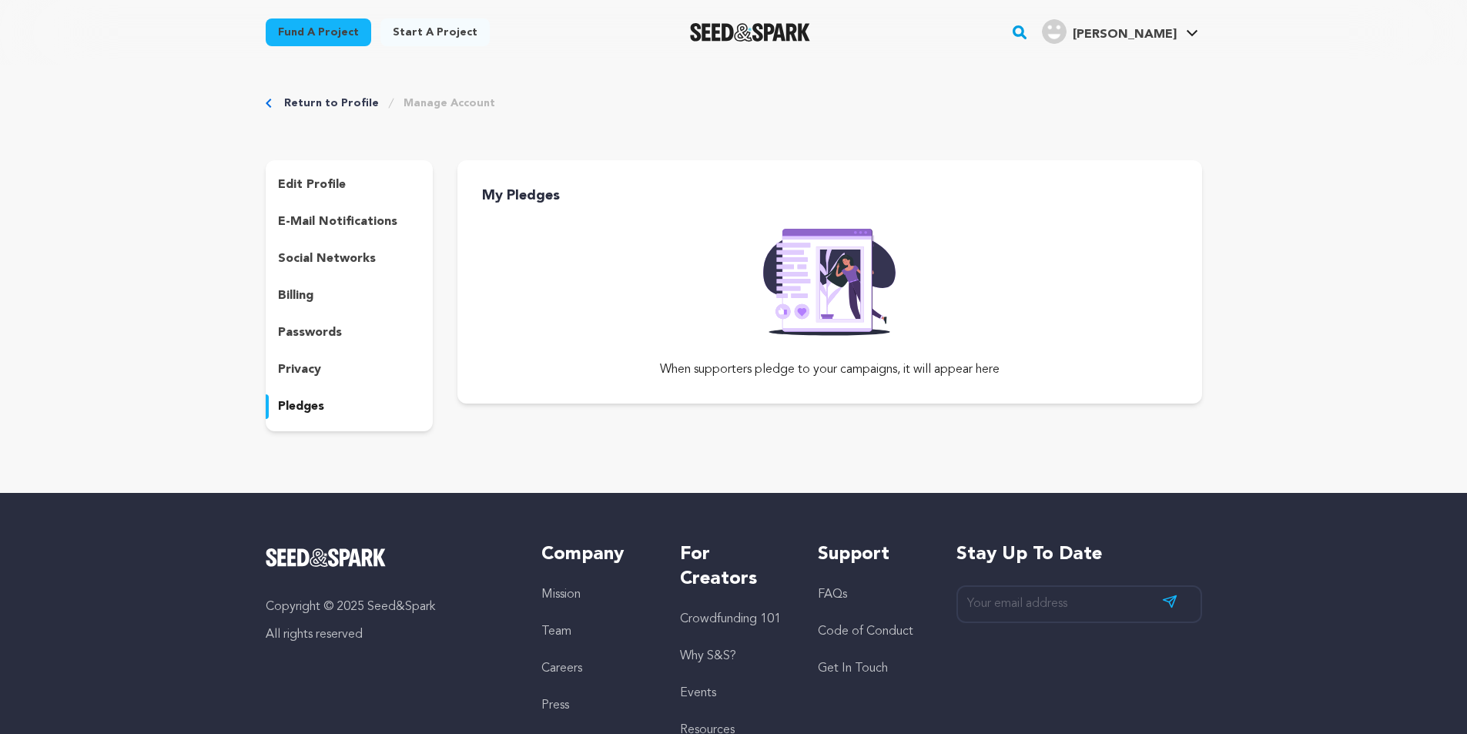
click at [333, 188] on p "edit profile" at bounding box center [312, 185] width 68 height 18
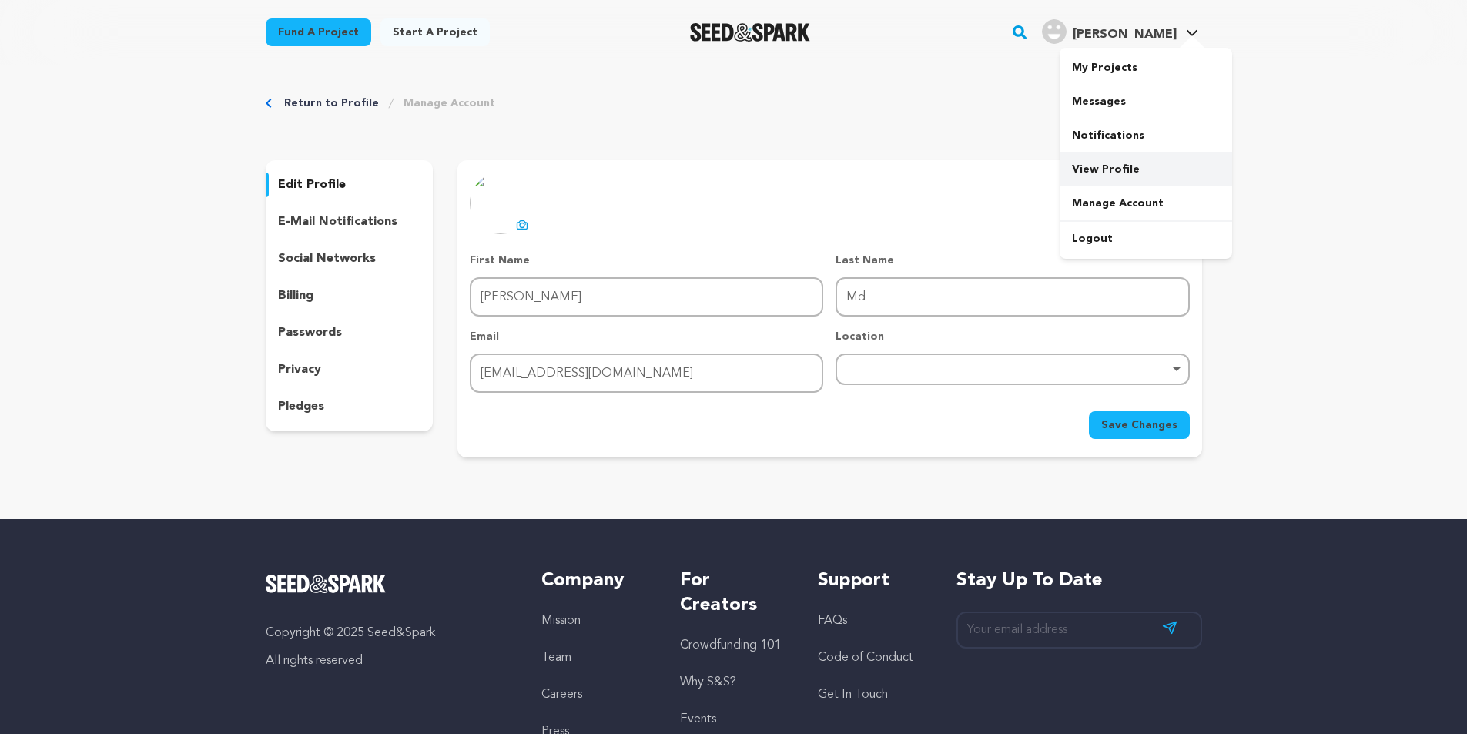
click at [1123, 159] on link "View Profile" at bounding box center [1146, 169] width 172 height 34
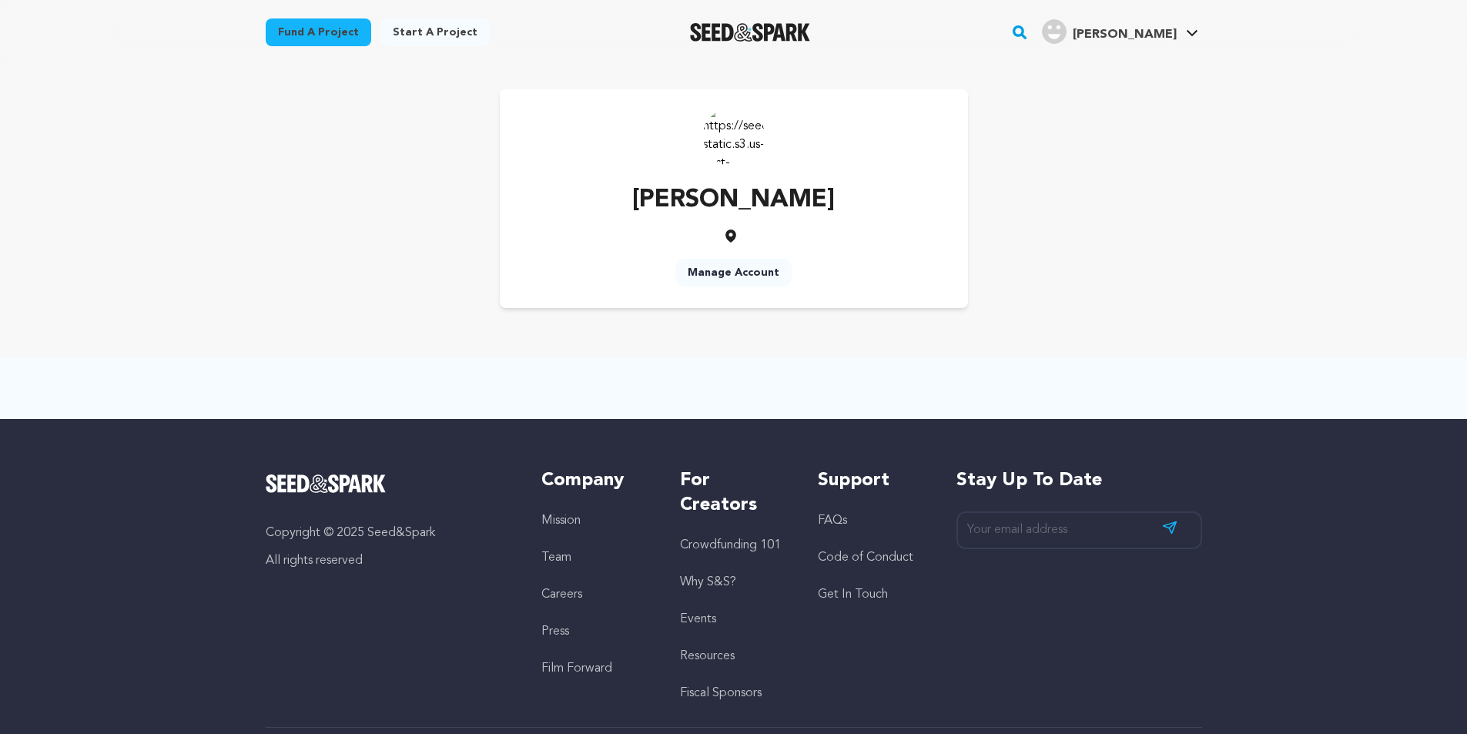
click at [724, 135] on img at bounding box center [734, 136] width 62 height 62
click at [718, 127] on img at bounding box center [734, 136] width 62 height 62
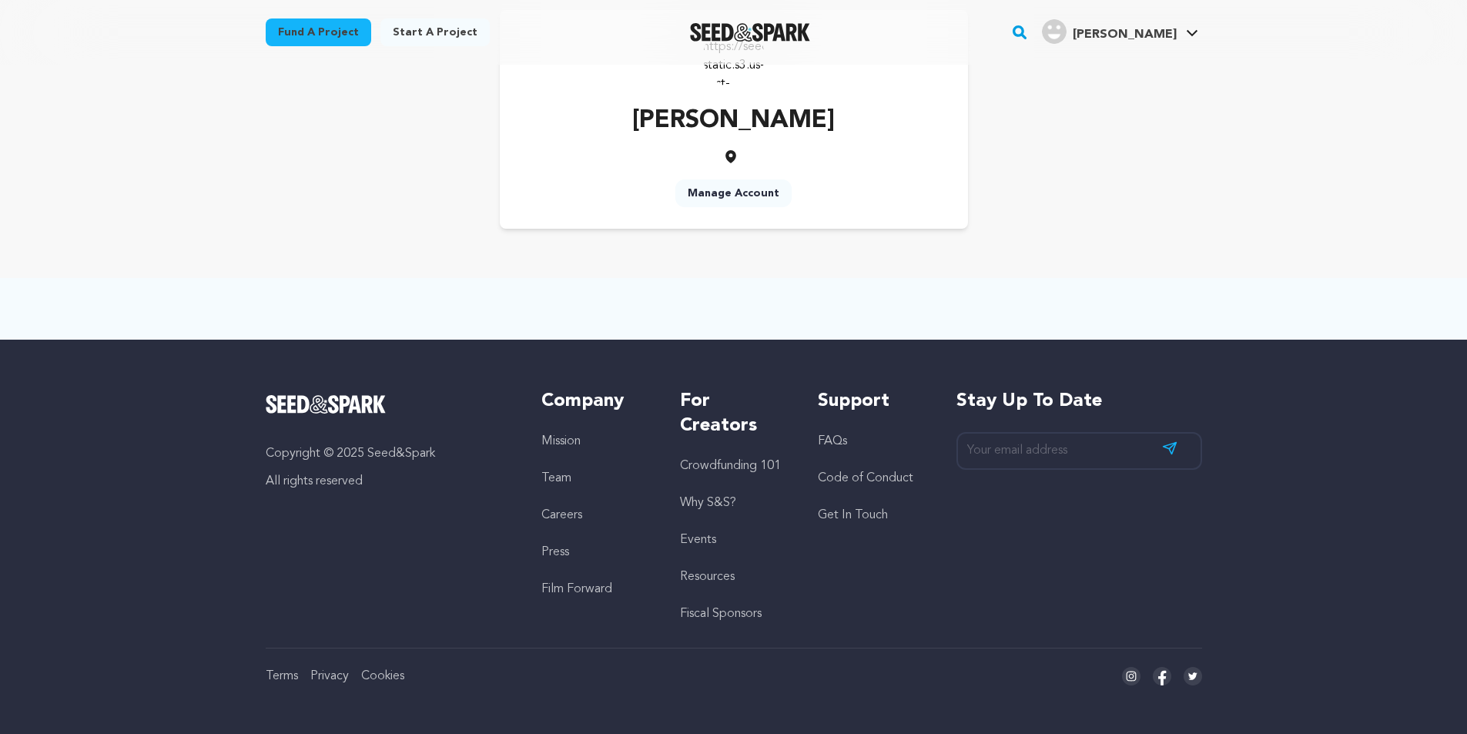
scroll to position [80, 0]
drag, startPoint x: 494, startPoint y: 638, endPoint x: 523, endPoint y: 635, distance: 28.7
click at [497, 641] on div "Copyright © 2025 Seed&Spark All rights reserved Company Mission Team Careers Pr…" at bounding box center [734, 536] width 986 height 395
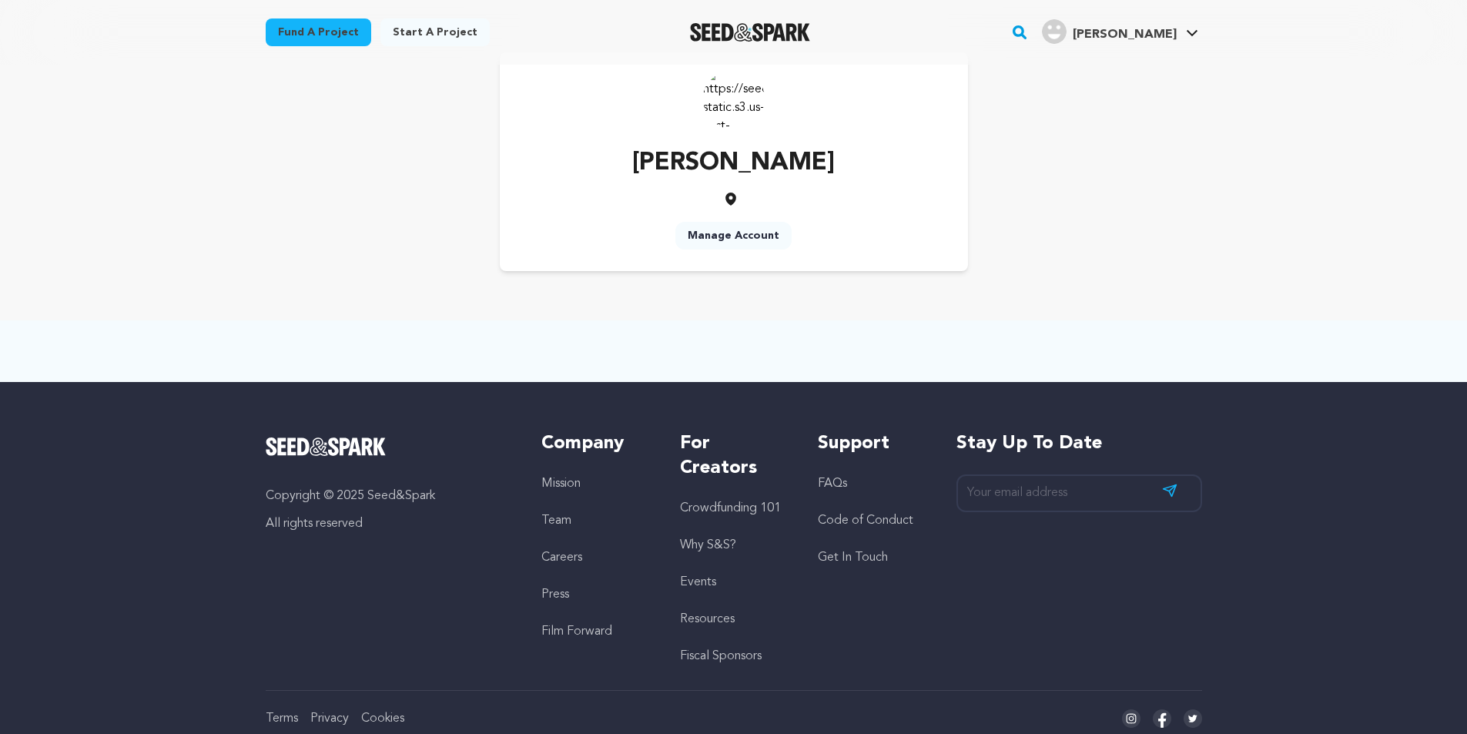
scroll to position [0, 0]
